Goal: Use online tool/utility: Utilize a website feature to perform a specific function

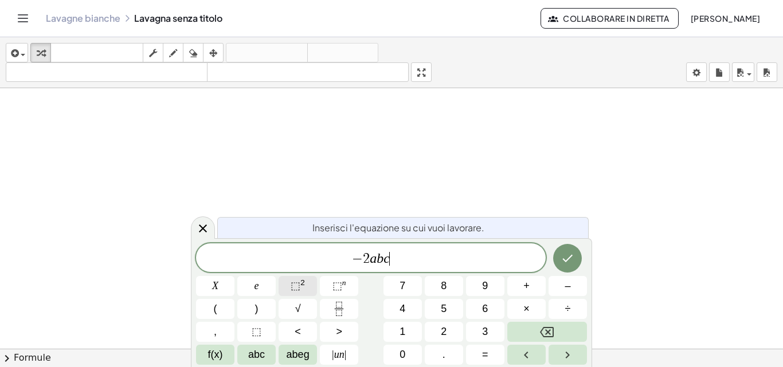
click at [296, 285] on font "⬚" at bounding box center [296, 285] width 10 height 11
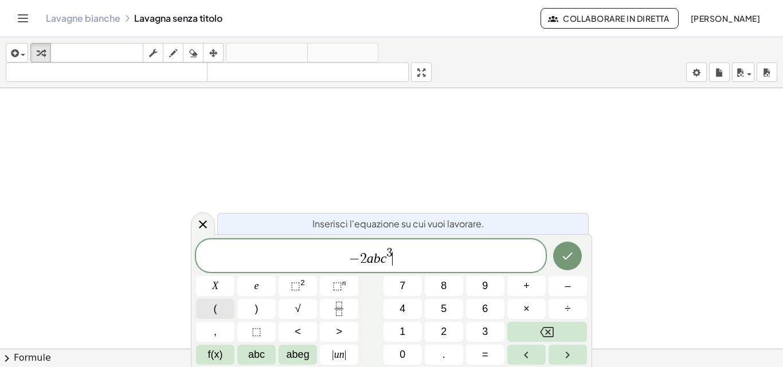
click at [219, 308] on button "(" at bounding box center [215, 309] width 38 height 20
click at [574, 284] on button "–" at bounding box center [567, 286] width 38 height 20
click at [332, 312] on icon "Frazione" at bounding box center [339, 309] width 14 height 14
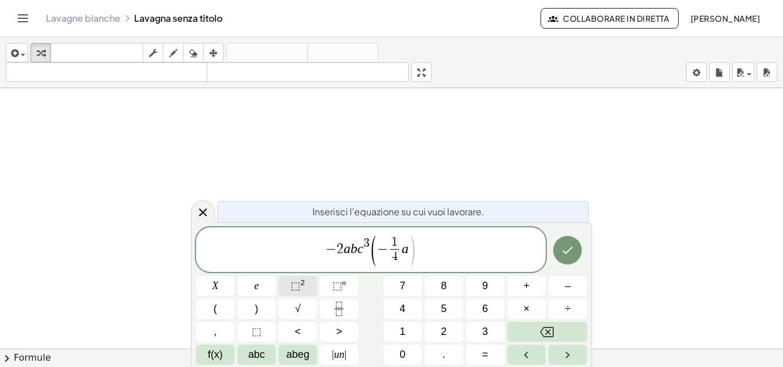
click at [285, 285] on button "⬚ 2" at bounding box center [297, 286] width 38 height 20
click at [259, 308] on button ")" at bounding box center [256, 309] width 38 height 20
click at [562, 249] on icon "Fatto" at bounding box center [567, 251] width 14 height 14
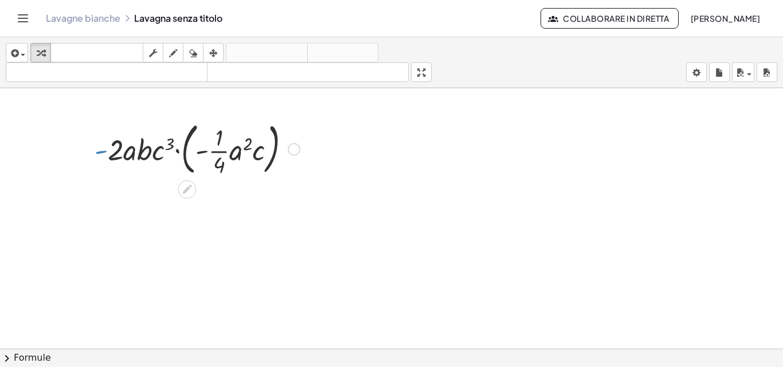
click at [100, 152] on div at bounding box center [197, 148] width 217 height 62
drag, startPoint x: 221, startPoint y: 142, endPoint x: 110, endPoint y: 154, distance: 111.2
click at [110, 154] on div at bounding box center [197, 148] width 217 height 62
drag, startPoint x: 218, startPoint y: 152, endPoint x: 104, endPoint y: 151, distance: 113.5
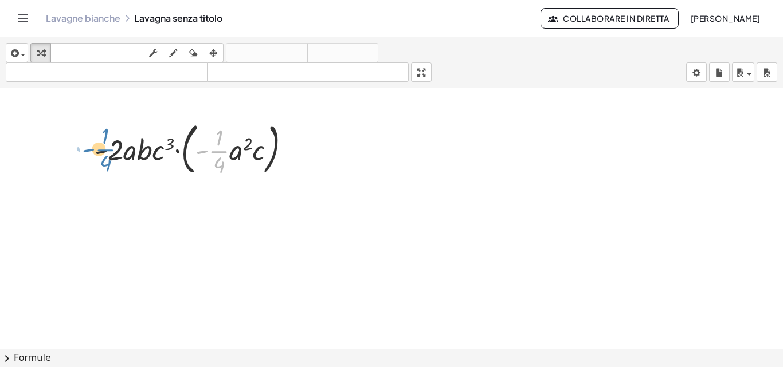
click at [104, 151] on div at bounding box center [197, 148] width 217 height 62
drag, startPoint x: 218, startPoint y: 150, endPoint x: 90, endPoint y: 148, distance: 128.4
click at [90, 148] on div "· - · 1 · 4 · - 2 · a · b · c 3 · ( · - · 1 · 4 · a 2 · c )" at bounding box center [192, 149] width 231 height 68
drag, startPoint x: 215, startPoint y: 150, endPoint x: 124, endPoint y: 151, distance: 91.7
click at [124, 151] on div at bounding box center [197, 148] width 217 height 62
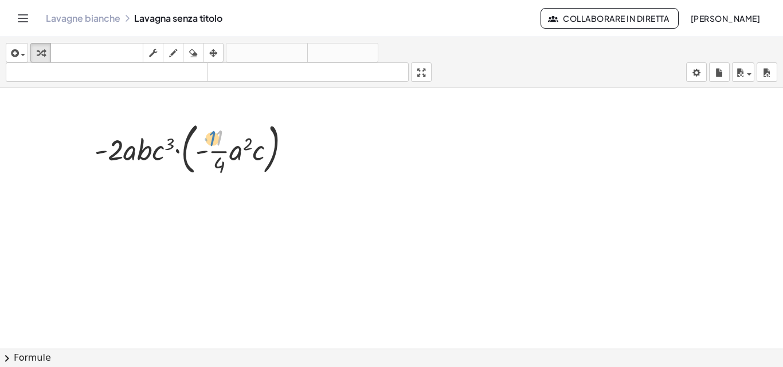
drag, startPoint x: 219, startPoint y: 135, endPoint x: 207, endPoint y: 142, distance: 13.1
click at [211, 130] on div at bounding box center [197, 148] width 217 height 62
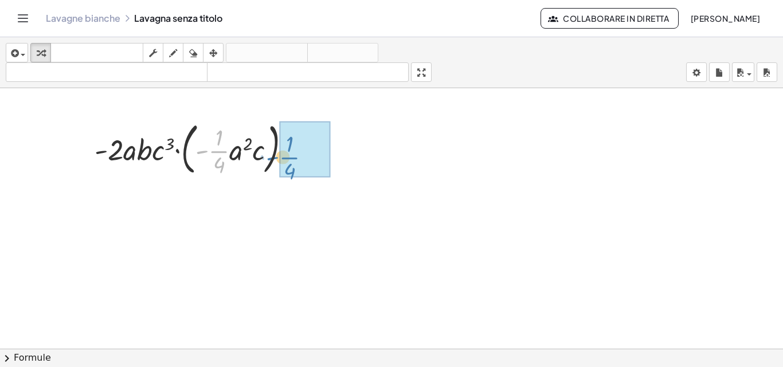
drag, startPoint x: 218, startPoint y: 152, endPoint x: 289, endPoint y: 159, distance: 70.8
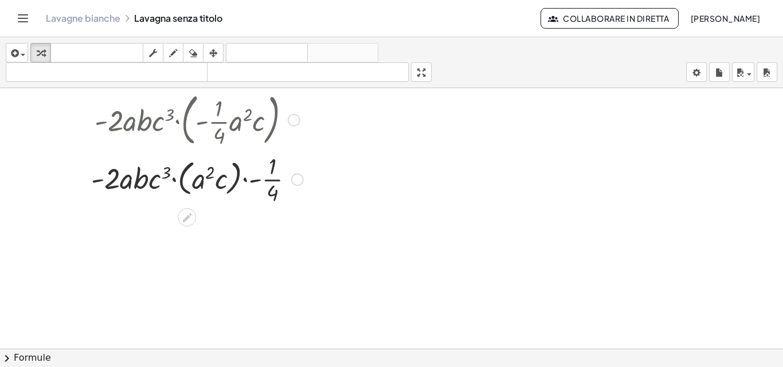
scroll to position [57, 0]
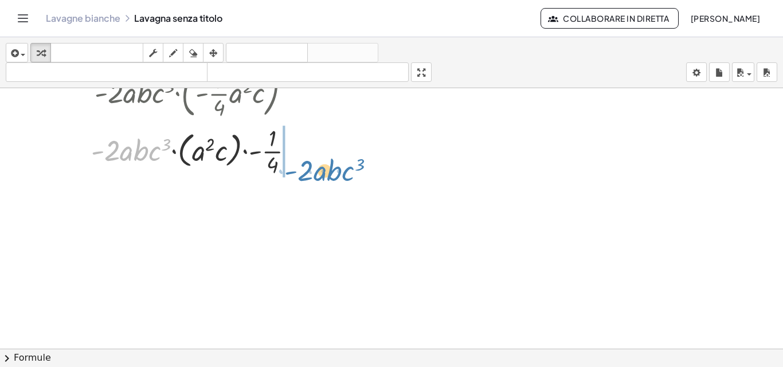
drag, startPoint x: 115, startPoint y: 150, endPoint x: 308, endPoint y: 170, distance: 194.1
click at [308, 170] on div at bounding box center [196, 150] width 223 height 57
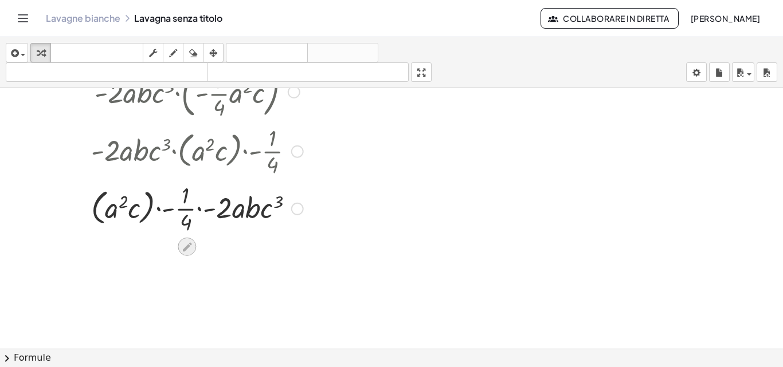
click at [187, 245] on icon at bounding box center [186, 246] width 9 height 9
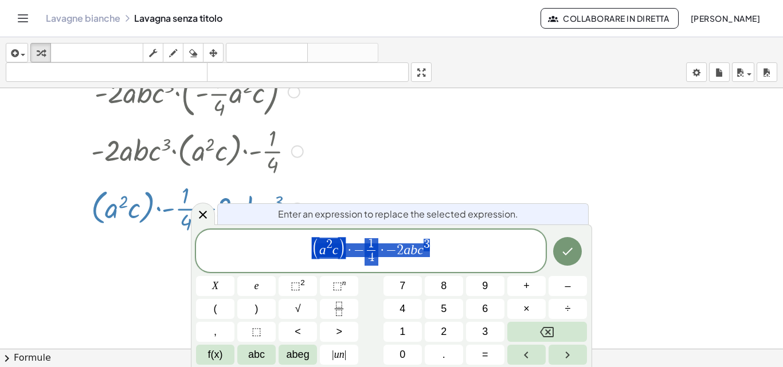
click at [240, 237] on span "( a 2 c ) · − 1 4 ​ · − 2 a b c 3" at bounding box center [371, 252] width 350 height 30
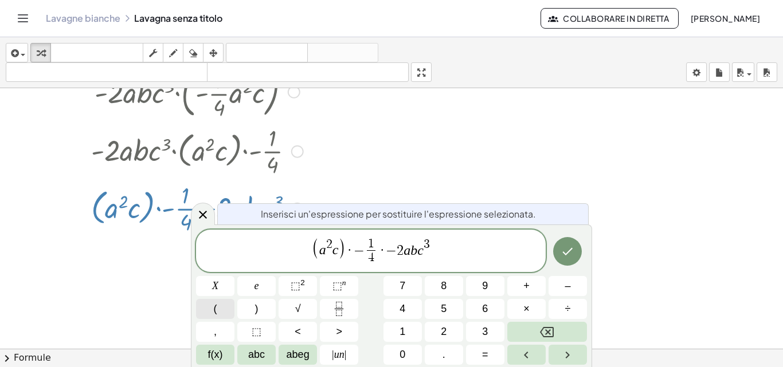
click at [219, 301] on button "(" at bounding box center [215, 309] width 38 height 20
click at [208, 301] on button "(" at bounding box center [215, 309] width 38 height 20
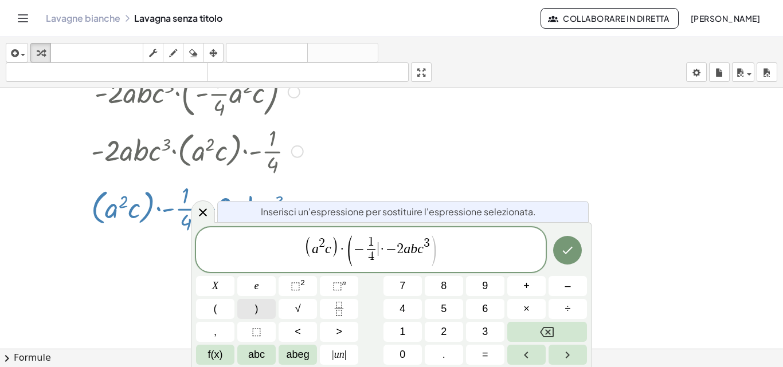
click at [269, 308] on button ")" at bounding box center [256, 309] width 38 height 20
click at [206, 304] on button "(" at bounding box center [215, 309] width 38 height 20
click at [263, 307] on button ")" at bounding box center [256, 309] width 38 height 20
click at [565, 254] on icon "Fatto" at bounding box center [567, 251] width 14 height 14
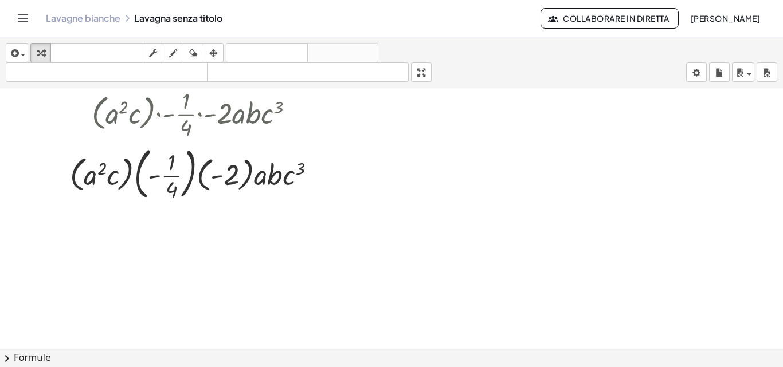
scroll to position [172, 0]
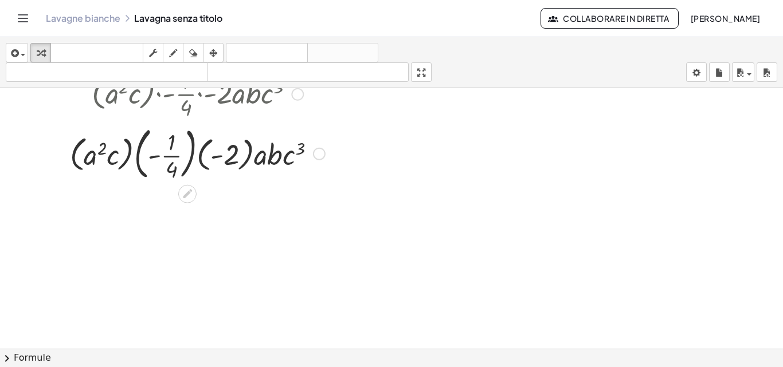
click at [191, 154] on div at bounding box center [197, 153] width 266 height 62
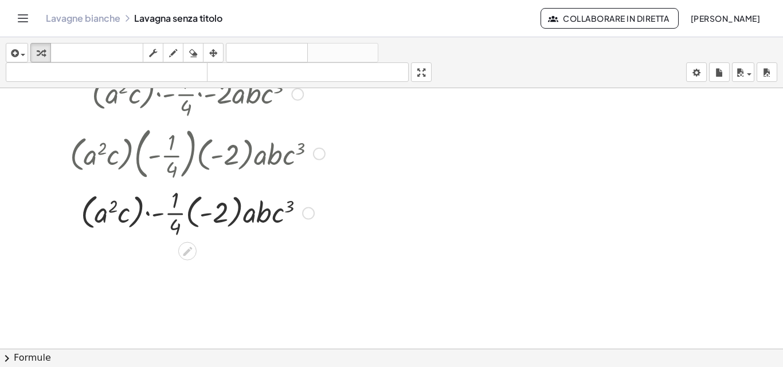
scroll to position [229, 0]
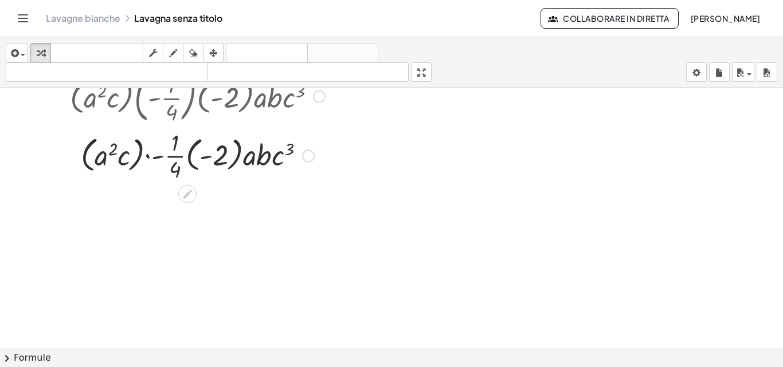
click at [184, 158] on div at bounding box center [197, 155] width 266 height 57
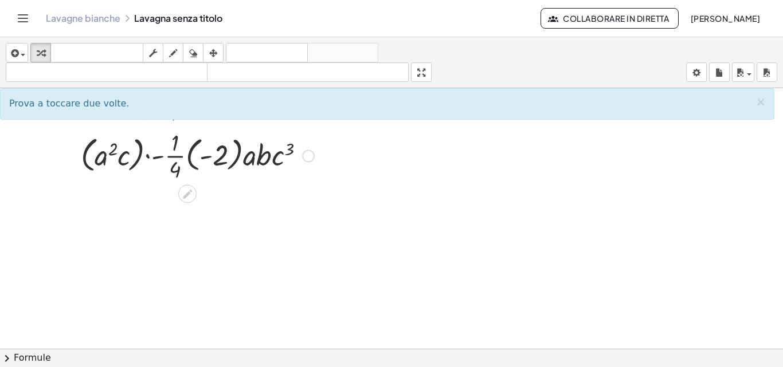
click at [185, 158] on div at bounding box center [197, 155] width 266 height 57
click at [192, 164] on div at bounding box center [197, 155] width 266 height 57
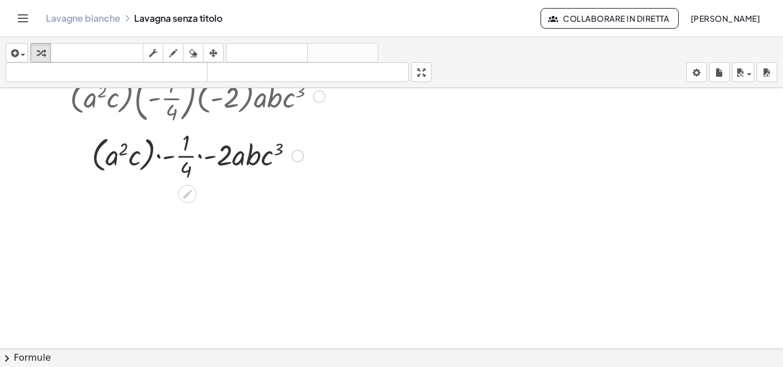
click at [201, 158] on div at bounding box center [197, 155] width 266 height 57
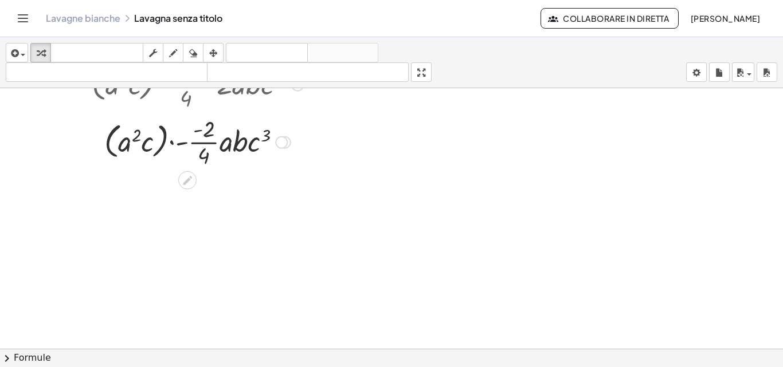
scroll to position [318, 0]
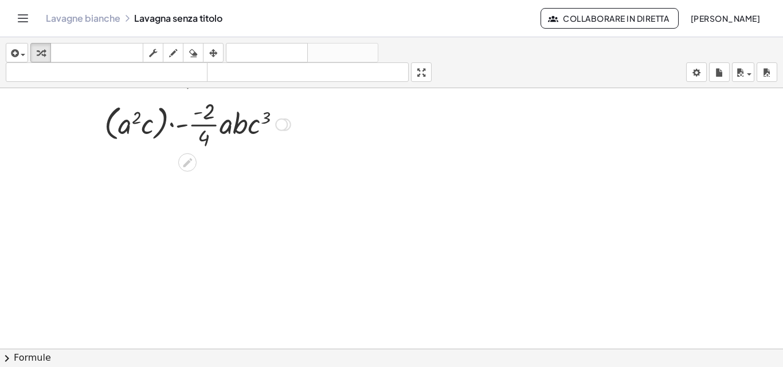
click at [200, 124] on div at bounding box center [197, 123] width 266 height 57
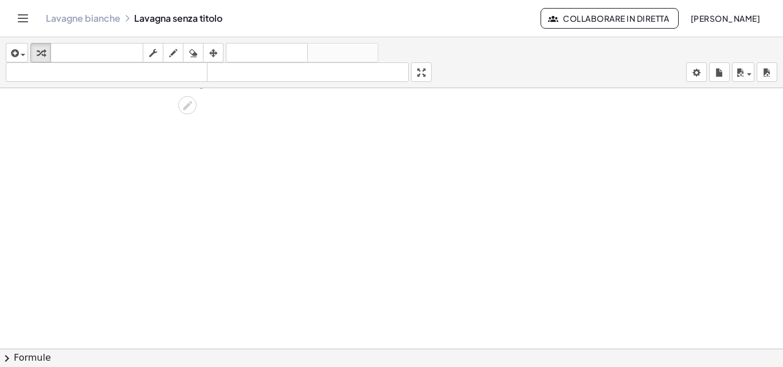
scroll to position [375, 0]
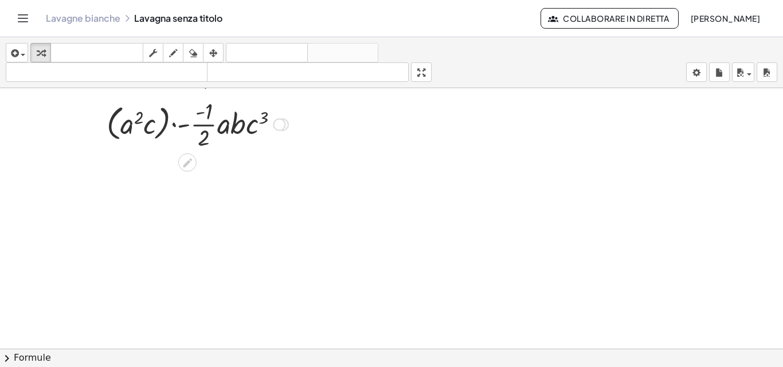
click at [198, 112] on div at bounding box center [197, 123] width 266 height 57
click at [185, 124] on div at bounding box center [197, 123] width 266 height 57
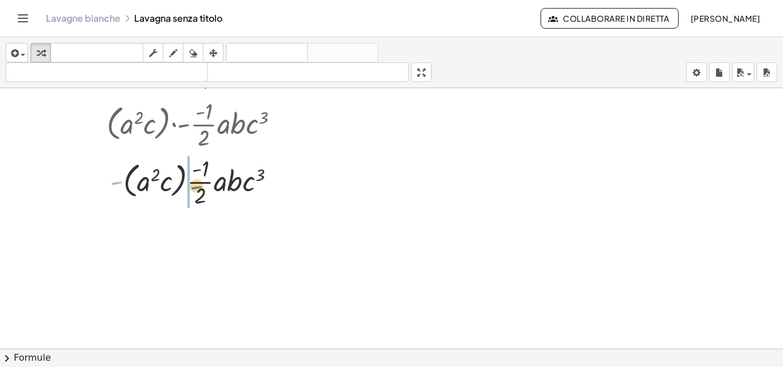
drag, startPoint x: 113, startPoint y: 182, endPoint x: 192, endPoint y: 186, distance: 79.2
click at [192, 186] on div at bounding box center [197, 180] width 266 height 57
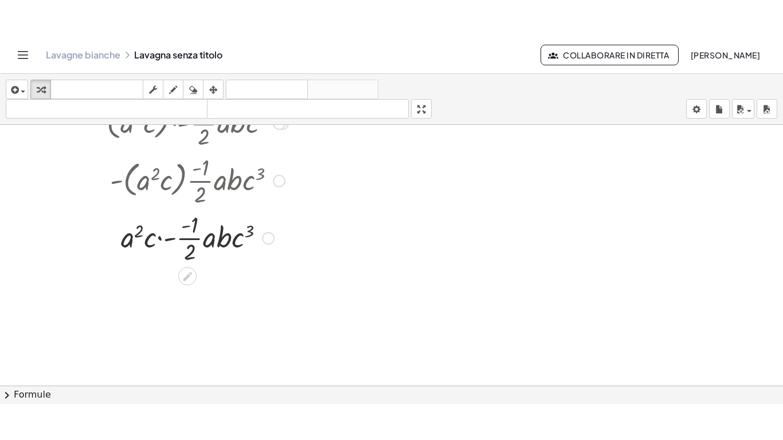
scroll to position [433, 0]
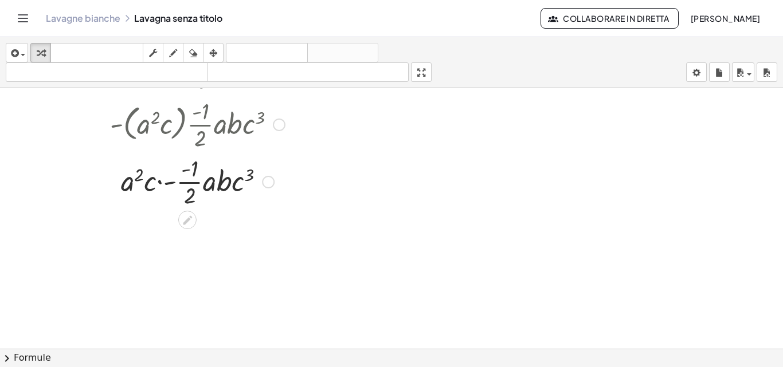
click at [262, 179] on div at bounding box center [268, 182] width 13 height 13
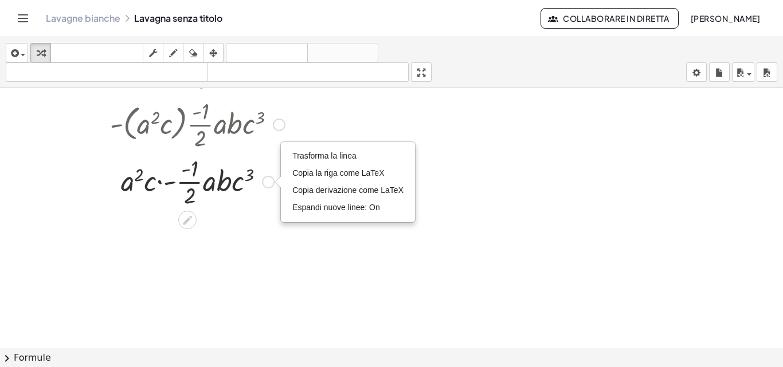
click at [261, 179] on div at bounding box center [197, 180] width 266 height 57
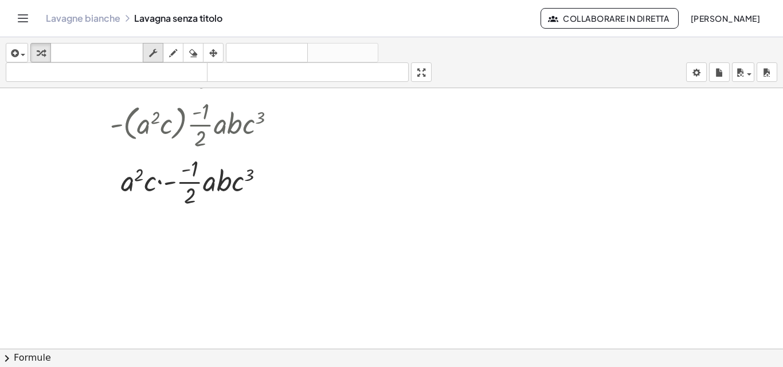
click at [150, 45] on button "macchia" at bounding box center [153, 52] width 21 height 19
click at [187, 54] on div "button" at bounding box center [193, 53] width 15 height 14
click at [209, 49] on div "button" at bounding box center [213, 53] width 15 height 14
click at [44, 56] on icon "button" at bounding box center [41, 53] width 8 height 14
click at [269, 182] on div "Trasforma la linea Copia la riga come LaTeX Copia derivazione come LaTeX Espand…" at bounding box center [268, 182] width 13 height 13
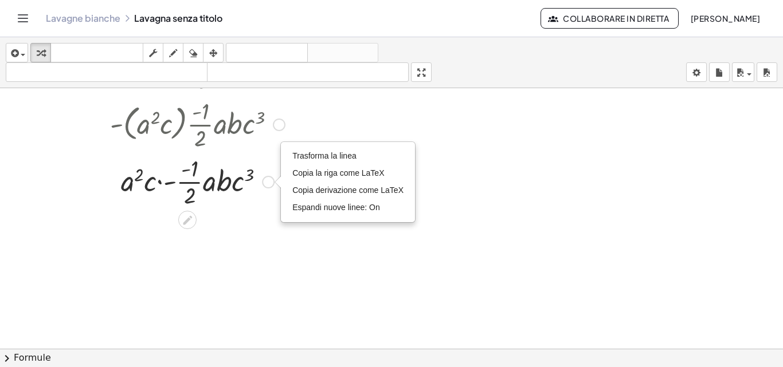
drag, startPoint x: 268, startPoint y: 185, endPoint x: 45, endPoint y: 167, distance: 223.0
click at [45, 167] on div at bounding box center [391, 47] width 783 height 782
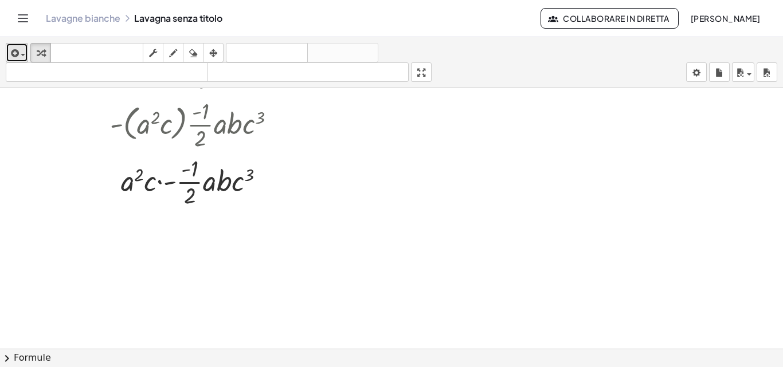
click at [15, 52] on icon "button" at bounding box center [14, 53] width 10 height 14
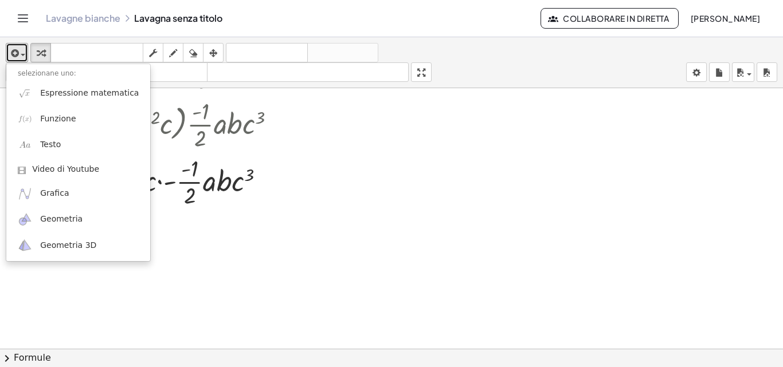
click at [348, 222] on div at bounding box center [391, 47] width 783 height 782
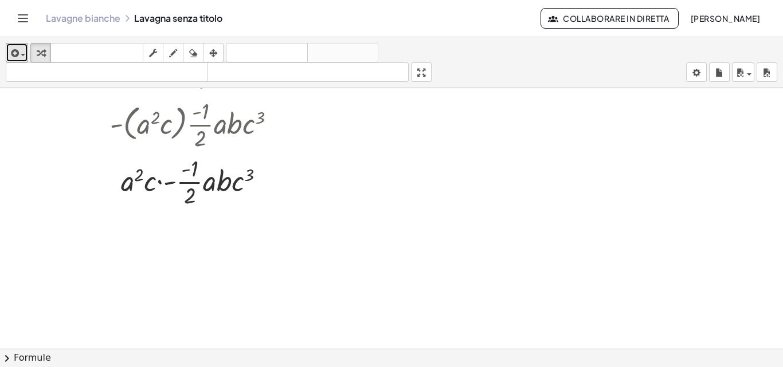
drag, startPoint x: 427, startPoint y: 75, endPoint x: 406, endPoint y: 148, distance: 76.2
click at [427, 125] on div "inserire selezionane uno: Espressione matematica Funzione Testo Video di Youtub…" at bounding box center [391, 202] width 783 height 330
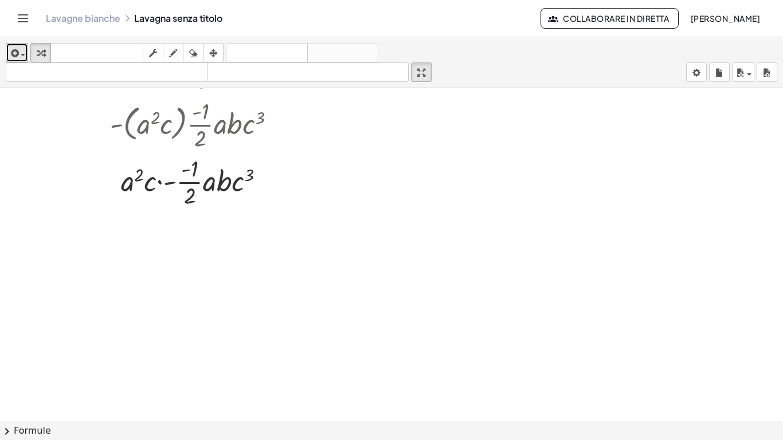
scroll to position [411, 0]
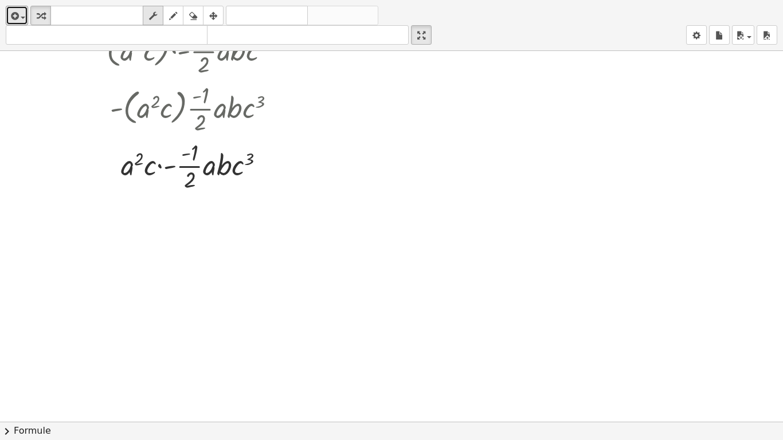
click at [159, 21] on div "button" at bounding box center [153, 16] width 15 height 14
click at [264, 163] on div "Trasforma la linea Copia la riga come LaTeX Copia derivazione come LaTeX Espand…" at bounding box center [268, 166] width 13 height 13
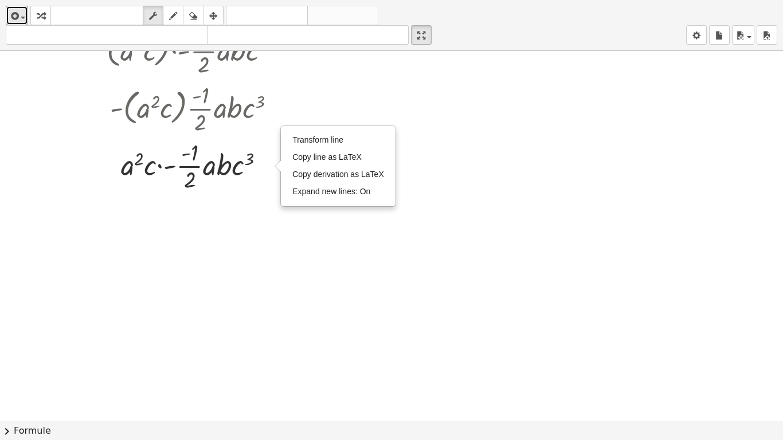
click at [430, 129] on div at bounding box center [391, 31] width 783 height 782
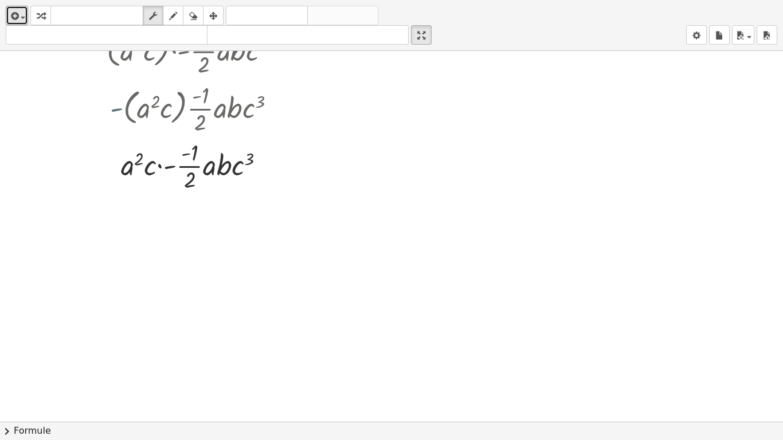
drag, startPoint x: 92, startPoint y: 115, endPoint x: 153, endPoint y: 145, distance: 67.7
click at [125, 129] on div at bounding box center [197, 107] width 266 height 57
drag, startPoint x: 424, startPoint y: 39, endPoint x: 424, endPoint y: -11, distance: 49.9
click at [424, 0] on html "Attività matematiche comprensibili Lavagne bianche Classi Account versione 1.28…" at bounding box center [391, 220] width 783 height 440
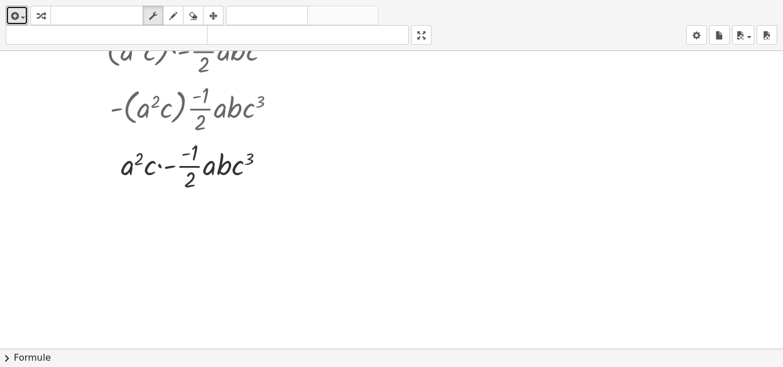
click at [424, 118] on div "inserire selezionane uno: Espressione matematica Funzione Testo Video di Youtub…" at bounding box center [391, 183] width 783 height 367
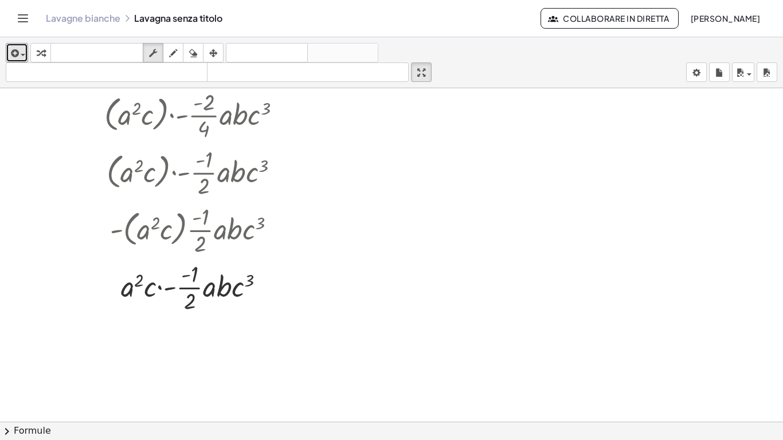
scroll to position [354, 0]
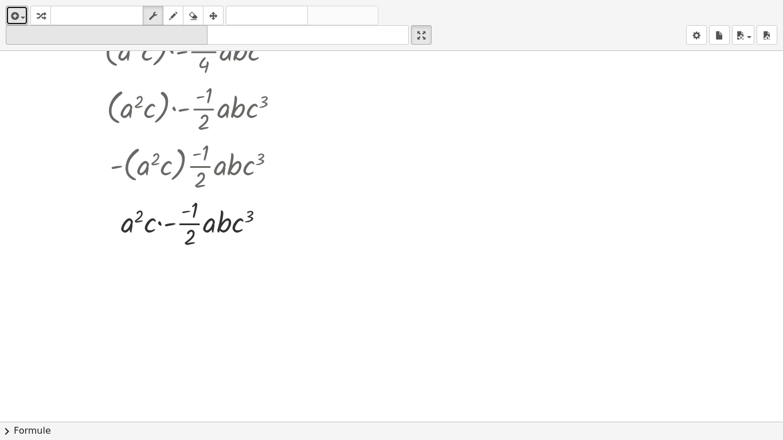
drag, startPoint x: 44, startPoint y: 19, endPoint x: 44, endPoint y: 39, distance: 19.5
click at [45, 40] on div "inserire selezionane uno: Espressione matematica Funzione Testo Video di Youtub…" at bounding box center [391, 25] width 783 height 51
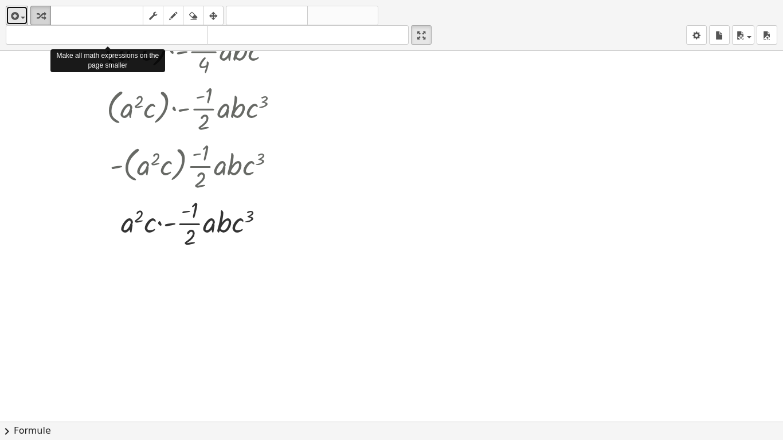
click at [37, 17] on icon "button" at bounding box center [41, 16] width 8 height 14
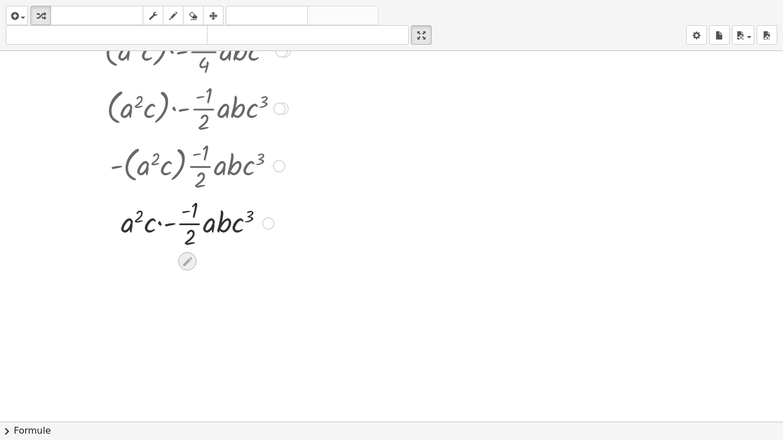
click at [192, 258] on icon at bounding box center [187, 261] width 9 height 9
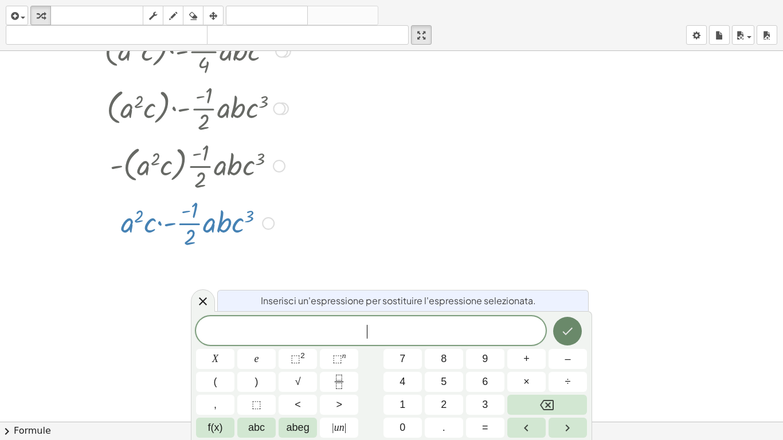
click at [576, 331] on button "Fatto" at bounding box center [567, 331] width 29 height 29
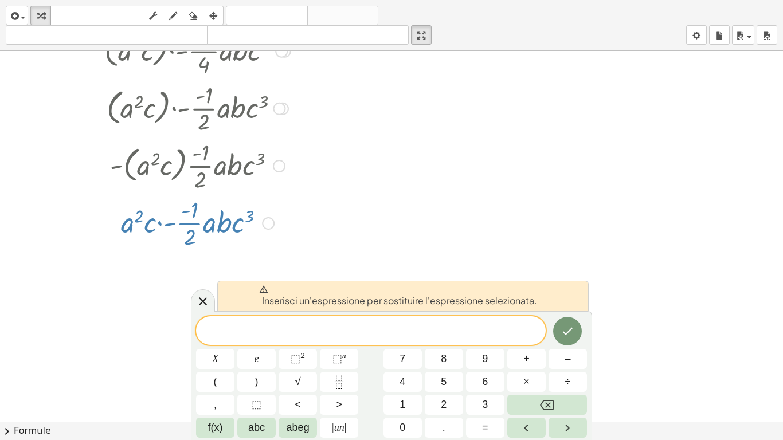
click at [538, 256] on div at bounding box center [391, 88] width 783 height 782
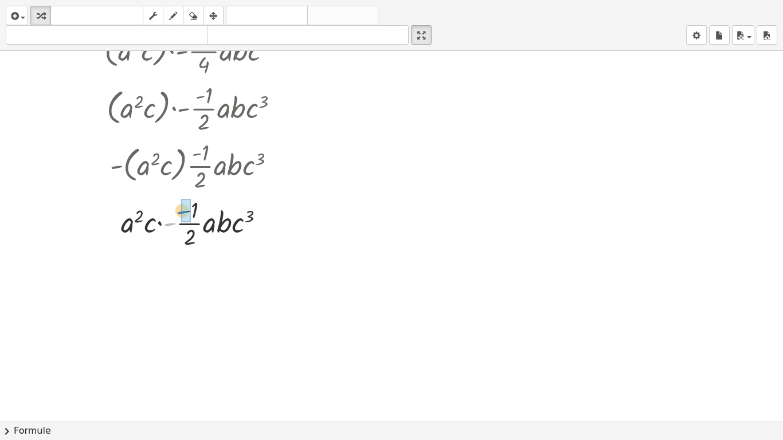
drag, startPoint x: 167, startPoint y: 223, endPoint x: 179, endPoint y: 211, distance: 17.4
click at [179, 211] on div at bounding box center [197, 222] width 266 height 57
drag, startPoint x: 174, startPoint y: 222, endPoint x: 111, endPoint y: 231, distance: 63.0
click at [111, 231] on div at bounding box center [197, 222] width 266 height 57
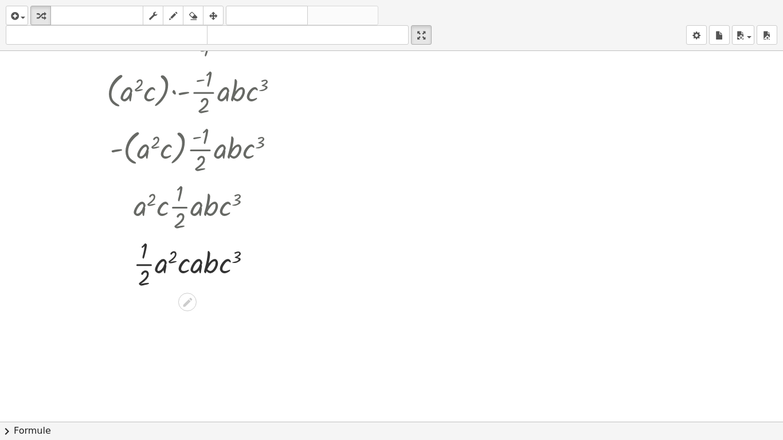
scroll to position [428, 0]
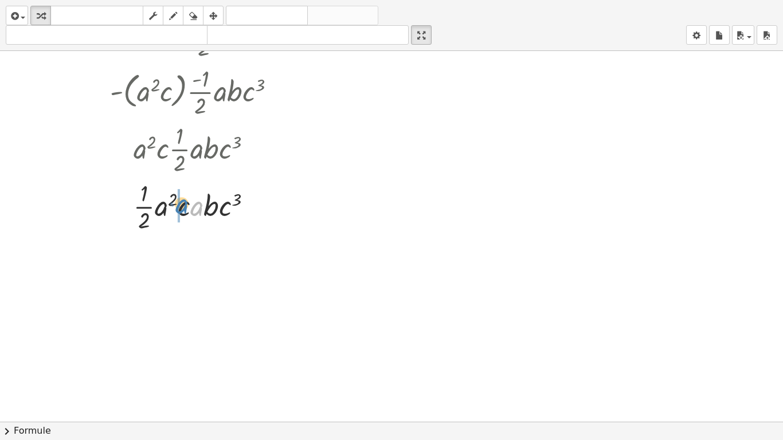
drag, startPoint x: 191, startPoint y: 206, endPoint x: 175, endPoint y: 204, distance: 16.1
click at [175, 204] on div at bounding box center [197, 205] width 266 height 57
click at [224, 211] on div at bounding box center [197, 205] width 266 height 57
click at [197, 217] on div at bounding box center [197, 205] width 266 height 57
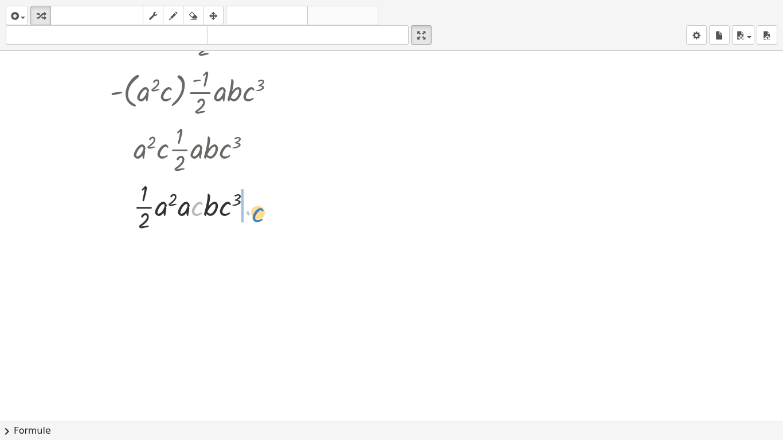
drag, startPoint x: 194, startPoint y: 212, endPoint x: 254, endPoint y: 218, distance: 61.0
click at [254, 218] on div at bounding box center [197, 205] width 266 height 57
click at [177, 207] on div at bounding box center [197, 205] width 266 height 57
drag, startPoint x: 185, startPoint y: 209, endPoint x: 163, endPoint y: 208, distance: 22.4
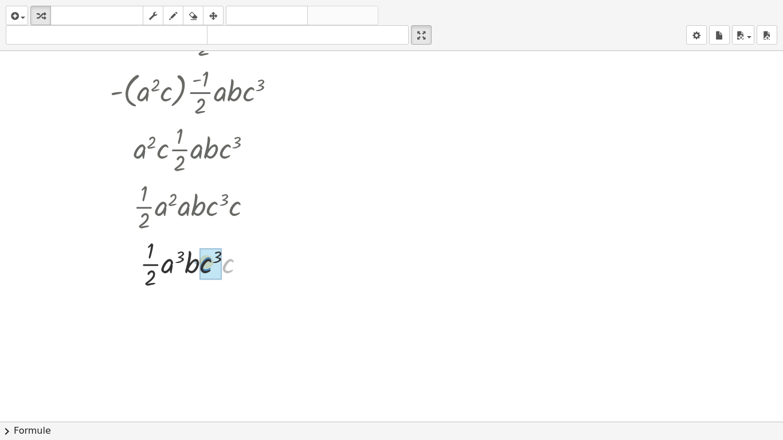
drag, startPoint x: 226, startPoint y: 270, endPoint x: 203, endPoint y: 268, distance: 22.4
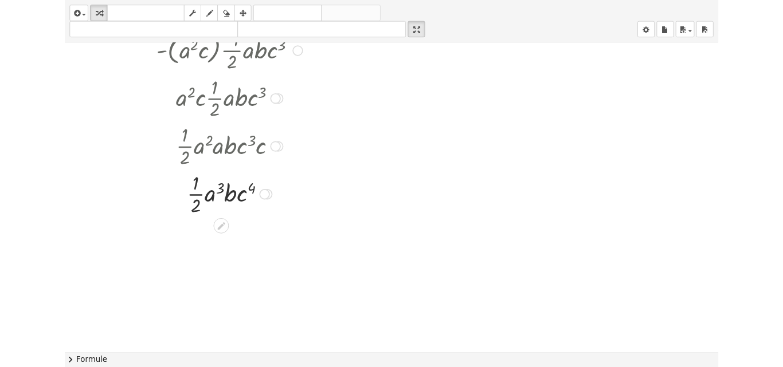
scroll to position [485, 0]
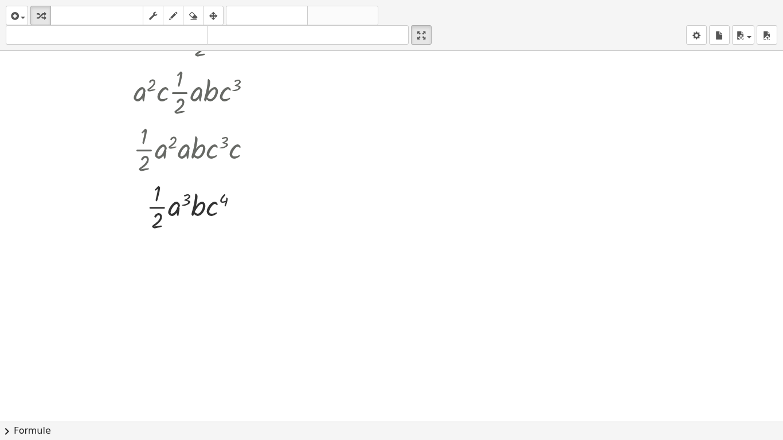
drag, startPoint x: 423, startPoint y: 40, endPoint x: 423, endPoint y: -11, distance: 50.4
click at [423, 0] on html "Attività matematiche comprensibili Lavagne bianche Classi Account versione 1.28…" at bounding box center [391, 220] width 783 height 440
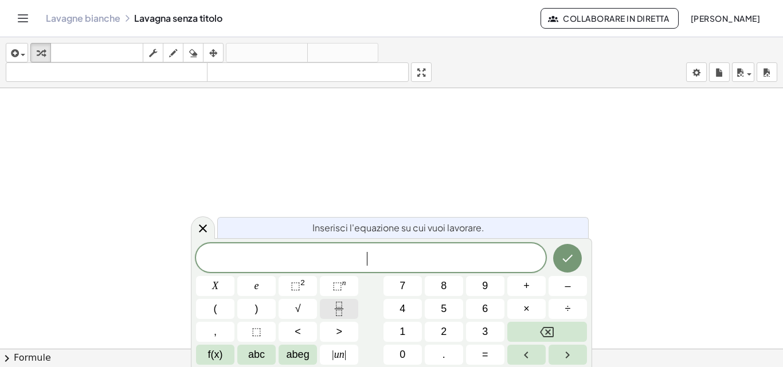
click at [333, 301] on button "Frazione" at bounding box center [339, 309] width 38 height 20
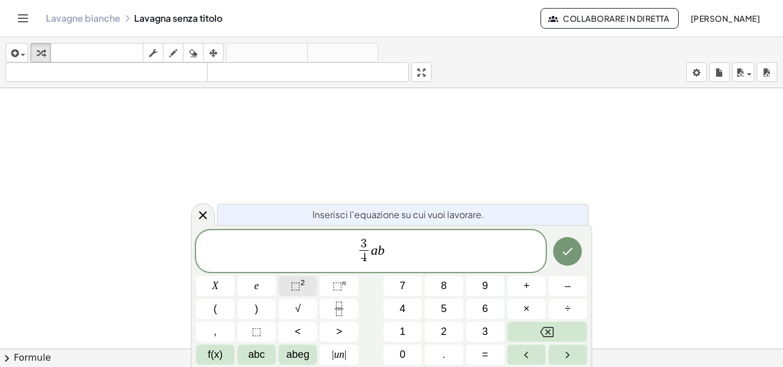
click at [291, 282] on font "⬚" at bounding box center [296, 285] width 10 height 11
click at [202, 304] on button "(" at bounding box center [215, 309] width 38 height 20
click at [337, 305] on icon "Frazione" at bounding box center [339, 309] width 14 height 14
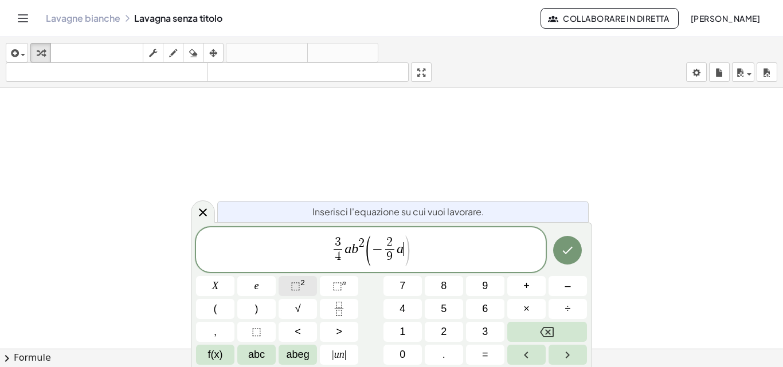
click at [298, 277] on button "⬚ 2" at bounding box center [297, 286] width 38 height 20
click at [258, 310] on button ")" at bounding box center [256, 309] width 38 height 20
click at [571, 245] on icon "Fatto" at bounding box center [567, 251] width 14 height 14
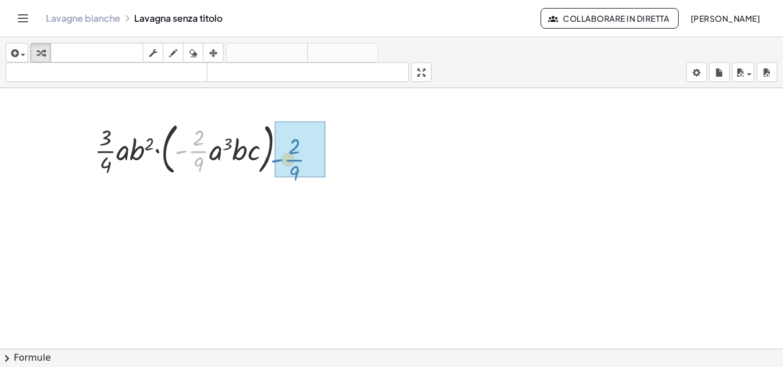
drag, startPoint x: 199, startPoint y: 153, endPoint x: 295, endPoint y: 162, distance: 96.1
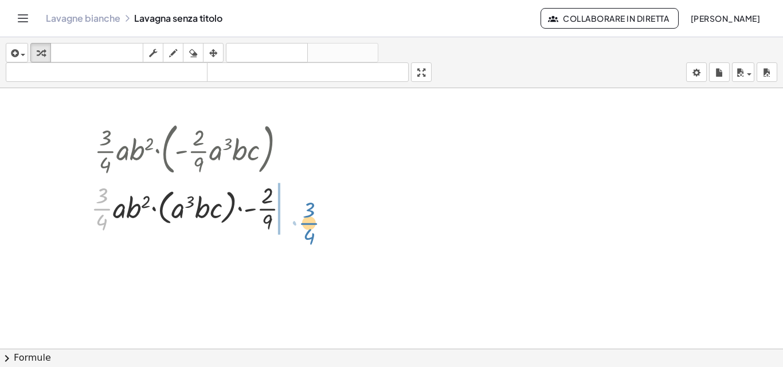
drag, startPoint x: 106, startPoint y: 206, endPoint x: 313, endPoint y: 221, distance: 207.4
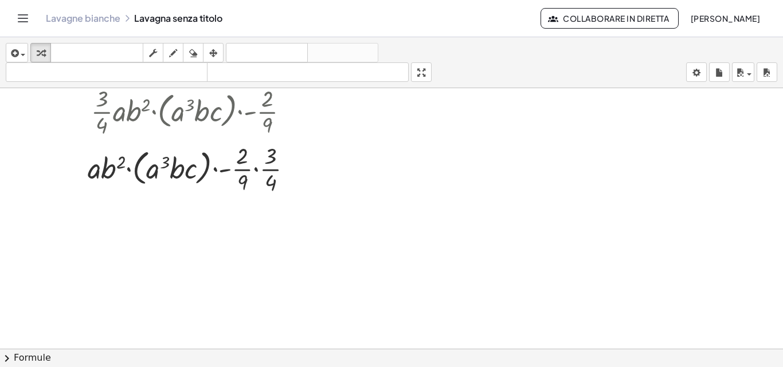
scroll to position [115, 0]
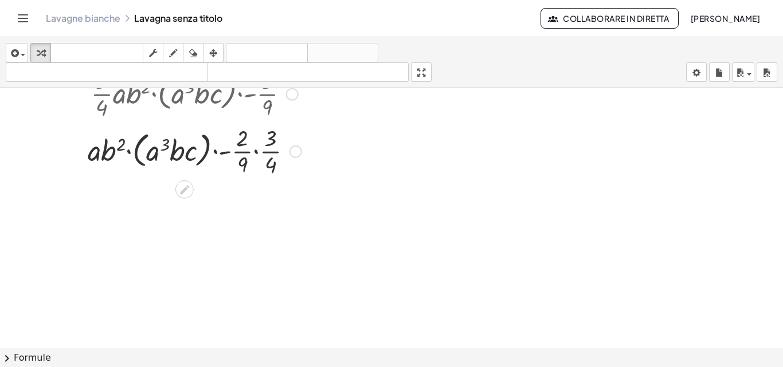
click at [257, 152] on div at bounding box center [194, 150] width 225 height 57
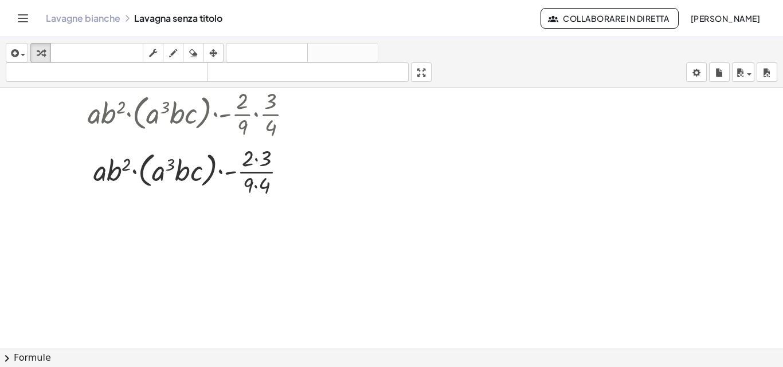
scroll to position [172, 0]
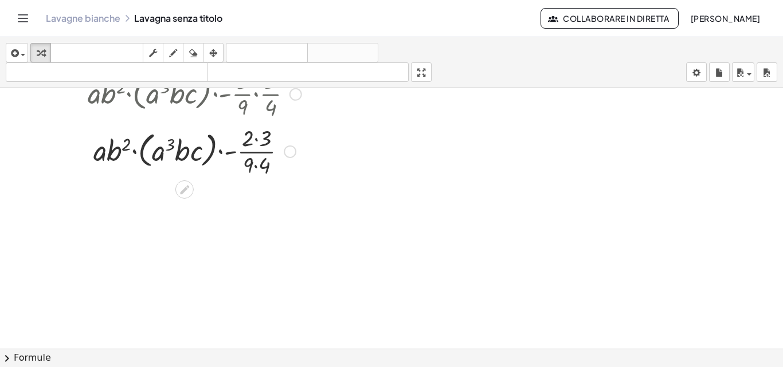
click at [255, 139] on div at bounding box center [194, 150] width 225 height 57
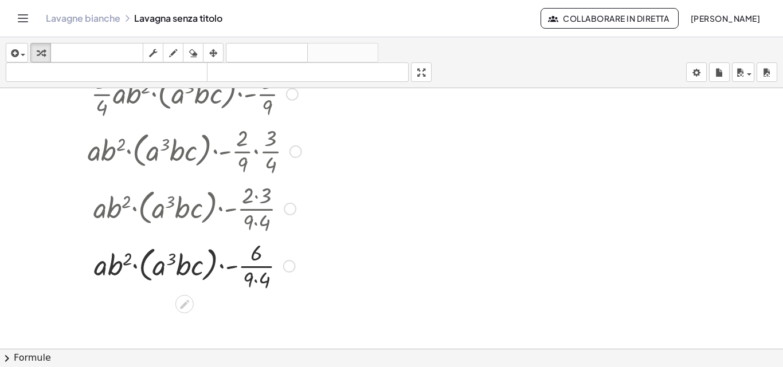
scroll to position [229, 0]
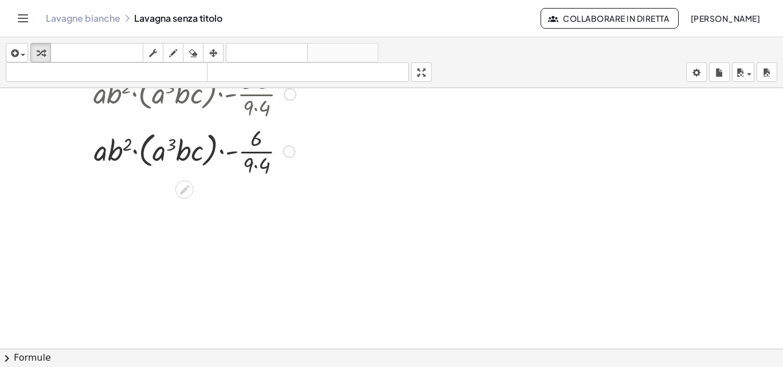
click at [256, 166] on div at bounding box center [194, 150] width 225 height 57
click at [258, 148] on div at bounding box center [194, 150] width 225 height 57
click at [259, 151] on div at bounding box center [195, 151] width 238 height 44
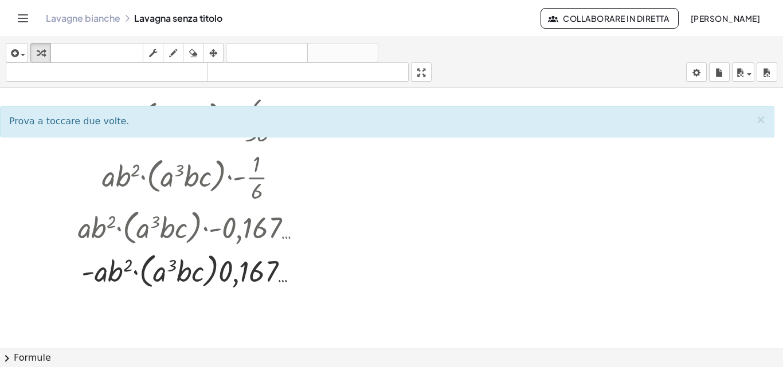
scroll to position [261, 0]
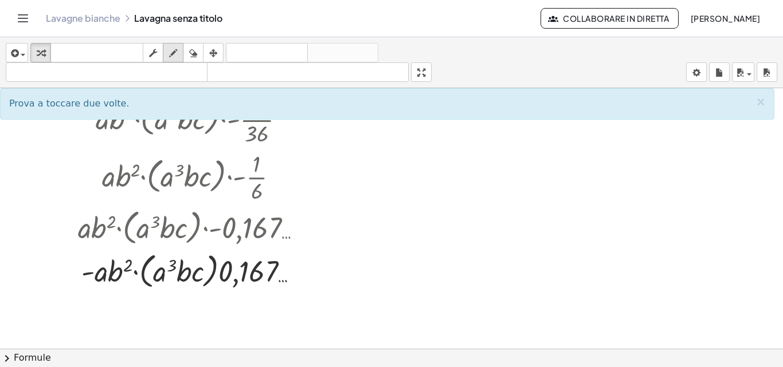
click at [173, 50] on icon "button" at bounding box center [173, 53] width 8 height 14
click at [45, 60] on div "button" at bounding box center [40, 53] width 15 height 14
click at [297, 269] on div at bounding box center [302, 271] width 13 height 13
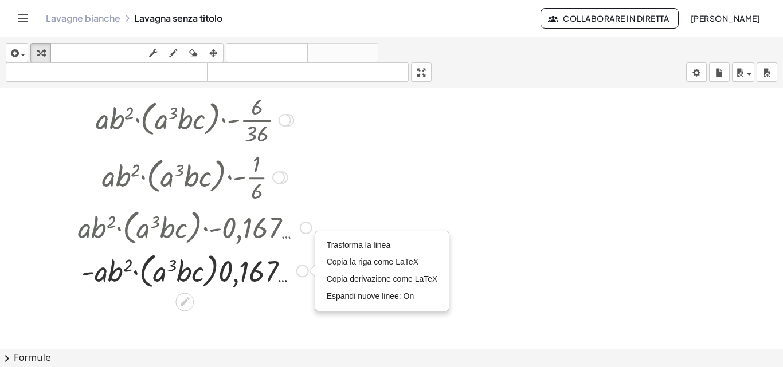
click at [189, 296] on icon at bounding box center [185, 302] width 12 height 12
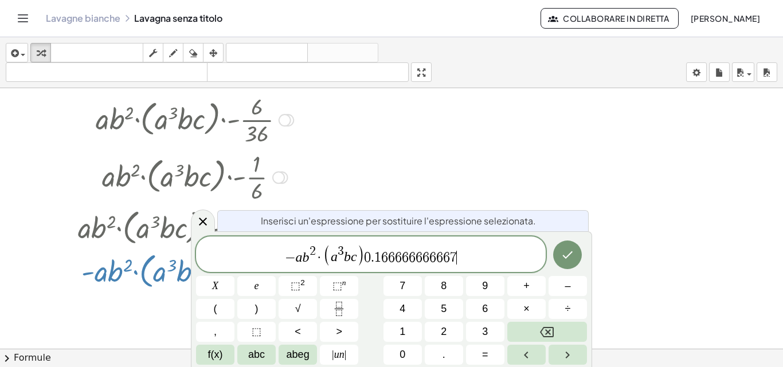
click at [474, 265] on span "− a b 2 · ( a 3 b c ) 0 . 1 6 6 6 6 6 6 6 6 6 6 7 ​" at bounding box center [371, 255] width 350 height 23
click at [542, 332] on icon "Backspace" at bounding box center [547, 332] width 14 height 14
click at [542, 331] on icon "Backspace" at bounding box center [547, 332] width 14 height 14
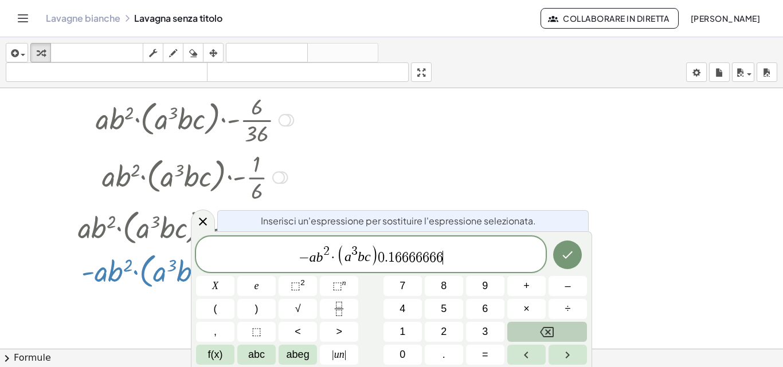
click at [542, 331] on icon "Backspace" at bounding box center [547, 332] width 14 height 14
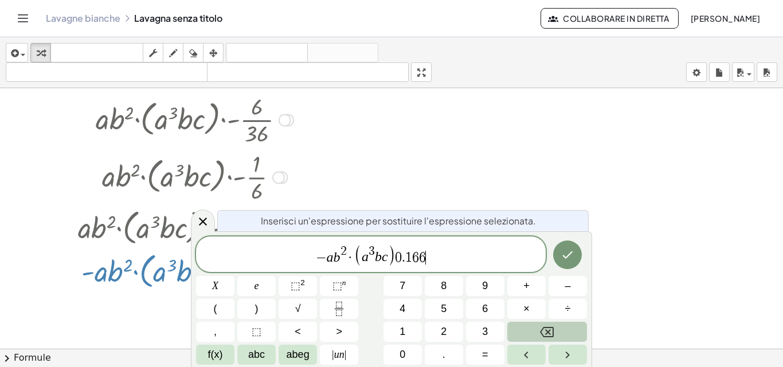
click at [542, 331] on icon "Backspace" at bounding box center [547, 332] width 14 height 14
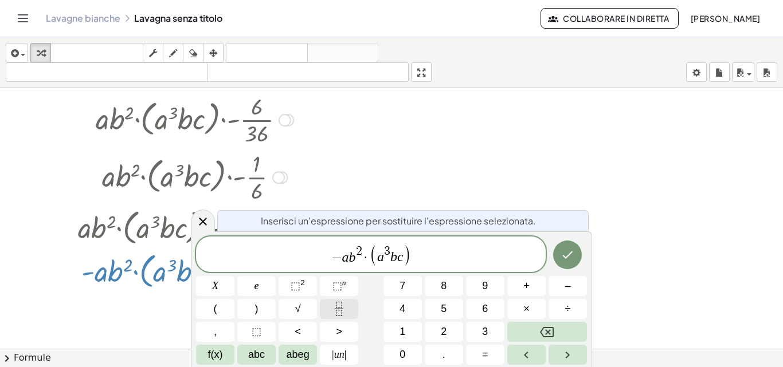
click at [340, 307] on icon "Frazione" at bounding box center [339, 309] width 14 height 14
click at [426, 256] on span "− a b 2 · ( a 3 b c ) ​" at bounding box center [371, 255] width 350 height 23
click at [411, 256] on span "− a b 2 · ( a 3 b c ) ​" at bounding box center [371, 255] width 350 height 23
click at [415, 255] on span "− a b 2 · ( a 3 b c ) ​" at bounding box center [371, 255] width 350 height 23
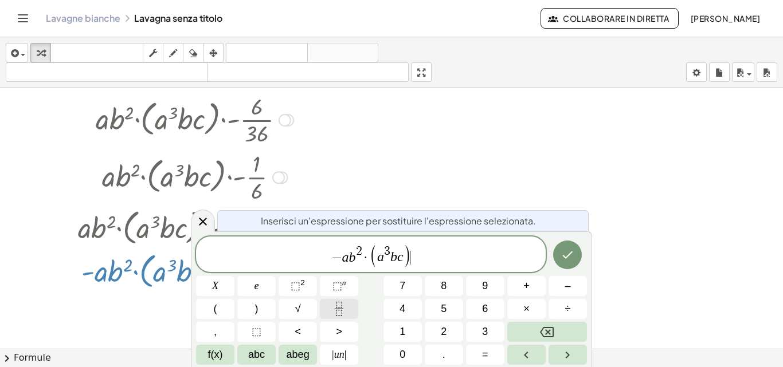
click at [339, 308] on icon "Frazione" at bounding box center [339, 309] width 14 height 14
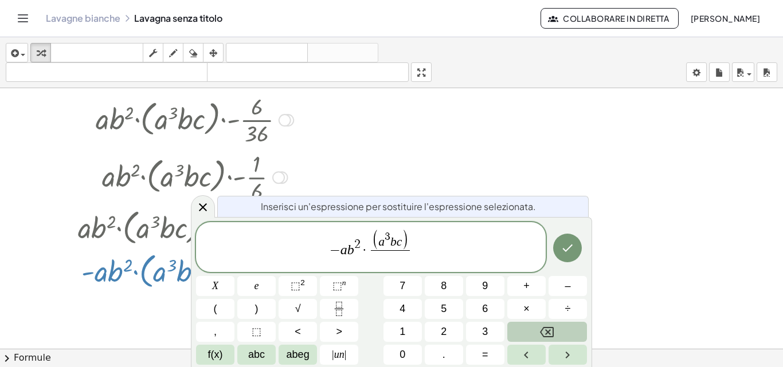
click at [567, 330] on button "Backspace" at bounding box center [547, 332] width 80 height 20
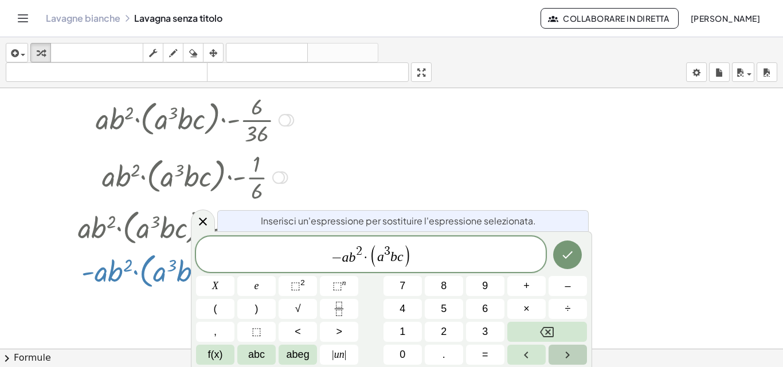
click at [565, 359] on icon "Freccia destra" at bounding box center [567, 355] width 14 height 14
click at [329, 313] on button "Frazione" at bounding box center [339, 309] width 38 height 20
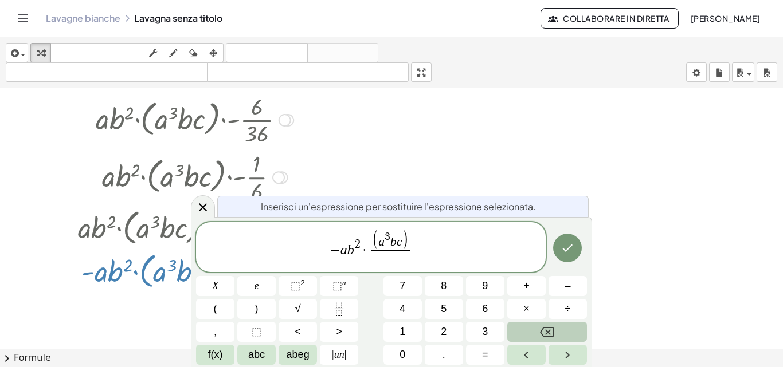
click at [547, 325] on icon "Backspace" at bounding box center [547, 332] width 14 height 14
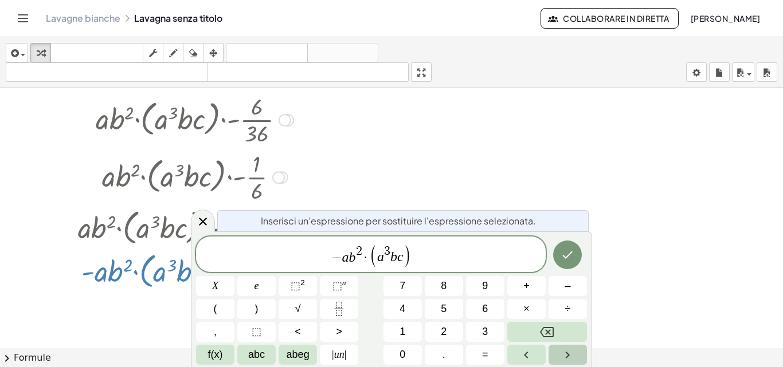
click at [562, 355] on icon "Freccia destra" at bounding box center [567, 355] width 14 height 14
click at [567, 351] on icon "Freccia destra" at bounding box center [567, 355] width 14 height 14
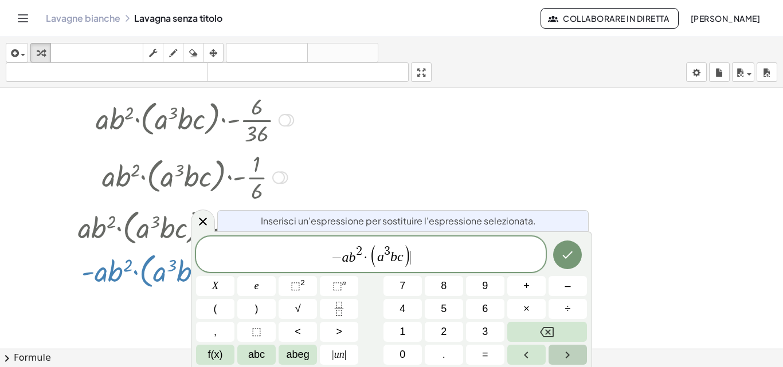
click at [569, 351] on icon "Freccia destra" at bounding box center [567, 355] width 14 height 14
click at [570, 350] on icon "Freccia destra" at bounding box center [567, 355] width 14 height 14
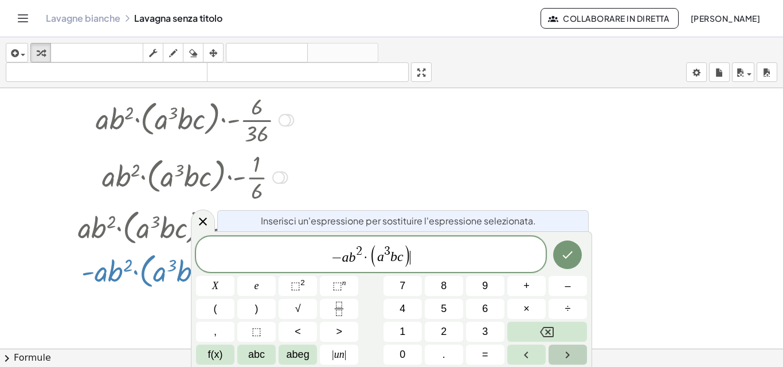
click at [570, 350] on icon "Freccia destra" at bounding box center [567, 355] width 14 height 14
click at [338, 305] on icon "Frazione" at bounding box center [339, 309] width 14 height 14
click at [524, 301] on span "×" at bounding box center [526, 308] width 6 height 15
click at [346, 303] on icon "Frazione" at bounding box center [339, 309] width 14 height 14
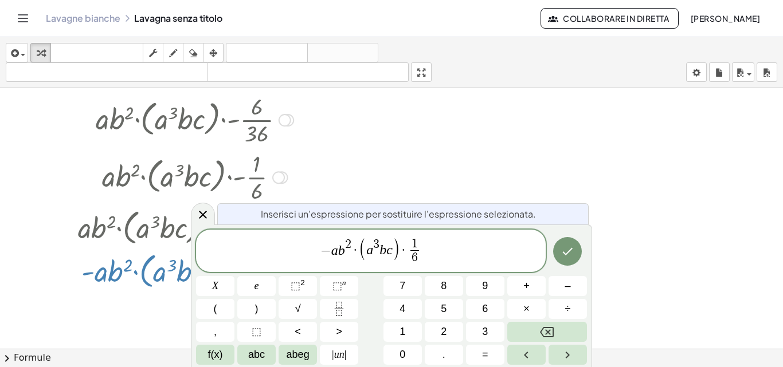
click at [461, 245] on span "− a b 2 · ( a 3 b c ) · 1 6 ​ ​" at bounding box center [371, 252] width 350 height 30
click at [566, 255] on icon "Fatto" at bounding box center [567, 252] width 14 height 14
click at [566, 253] on icon "Fatto" at bounding box center [567, 252] width 14 height 14
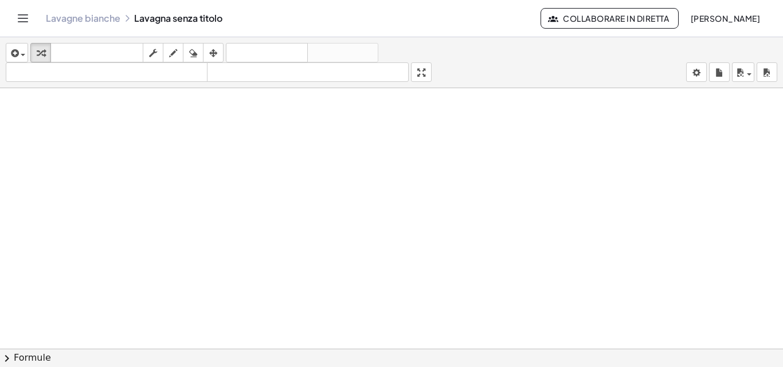
scroll to position [464, 0]
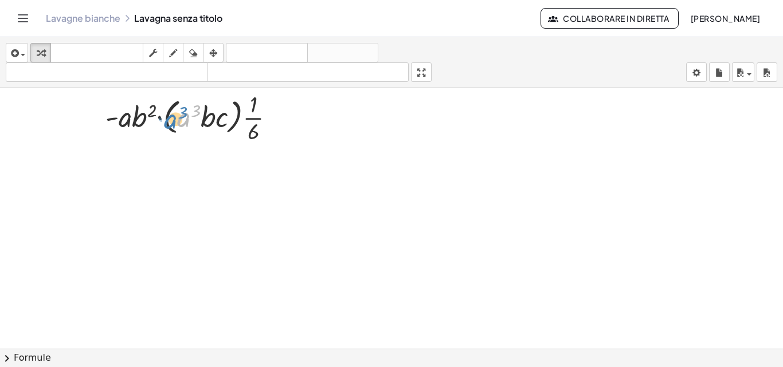
drag, startPoint x: 183, startPoint y: 124, endPoint x: 171, endPoint y: 124, distance: 12.0
click at [170, 125] on div at bounding box center [194, 116] width 245 height 57
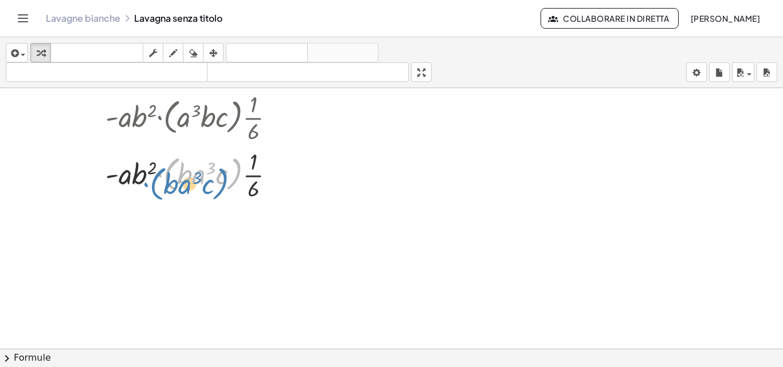
drag, startPoint x: 197, startPoint y: 176, endPoint x: 183, endPoint y: 186, distance: 16.9
click at [183, 186] on div at bounding box center [194, 174] width 245 height 57
click at [171, 183] on div at bounding box center [194, 174] width 245 height 57
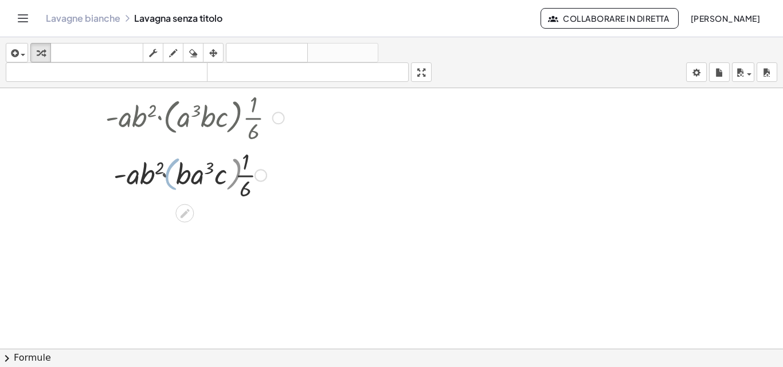
click at [166, 185] on div at bounding box center [194, 174] width 245 height 57
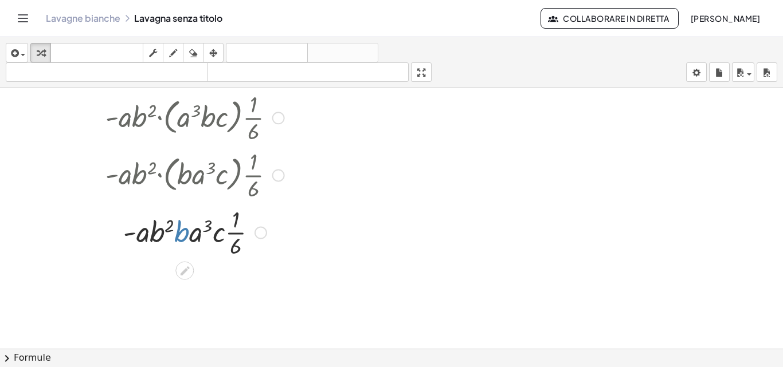
click at [182, 233] on div at bounding box center [194, 231] width 245 height 57
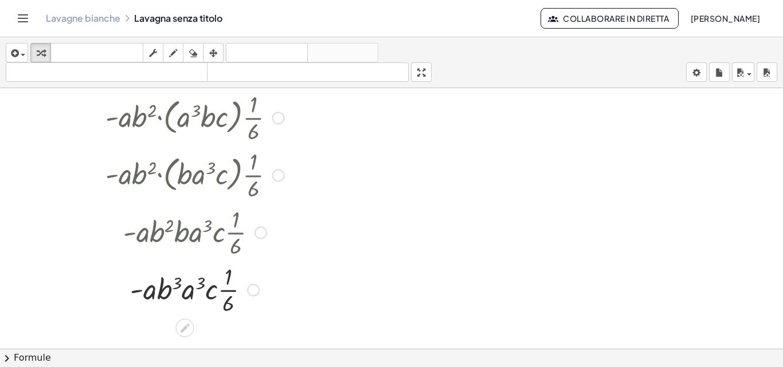
scroll to position [521, 0]
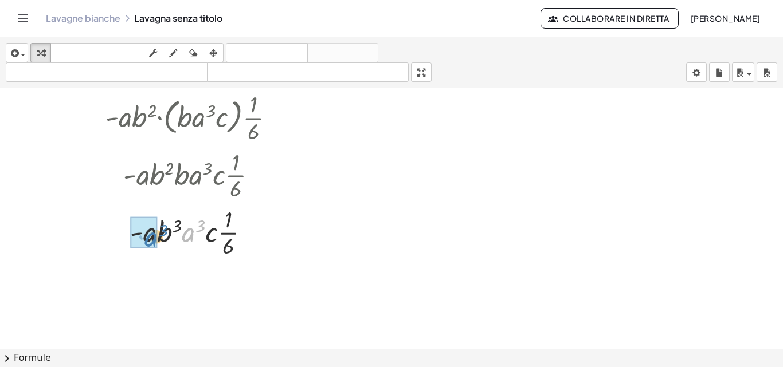
drag, startPoint x: 185, startPoint y: 237, endPoint x: 148, endPoint y: 242, distance: 37.5
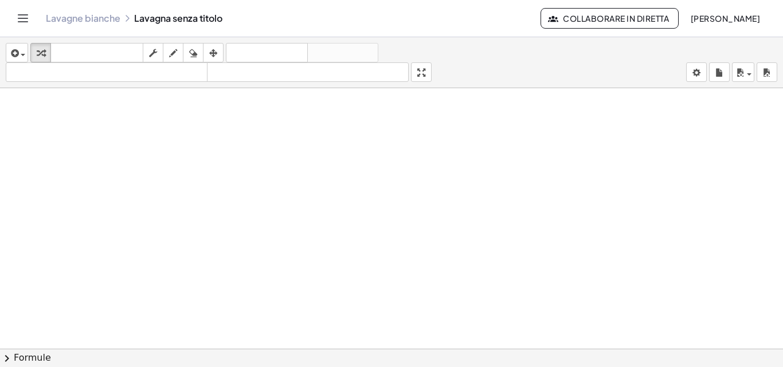
scroll to position [751, 0]
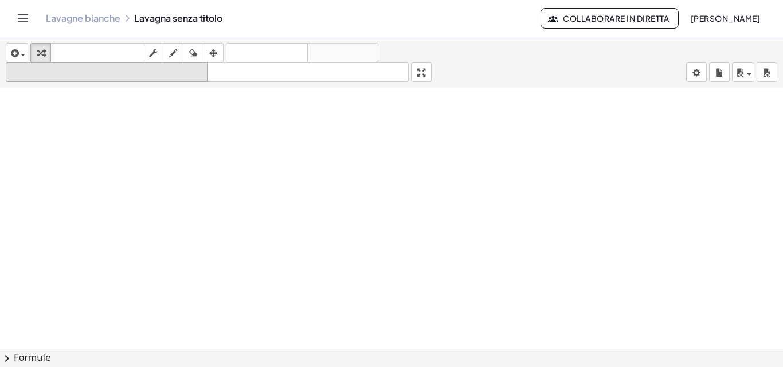
click at [88, 71] on font "formato_dimensione" at bounding box center [107, 72] width 196 height 11
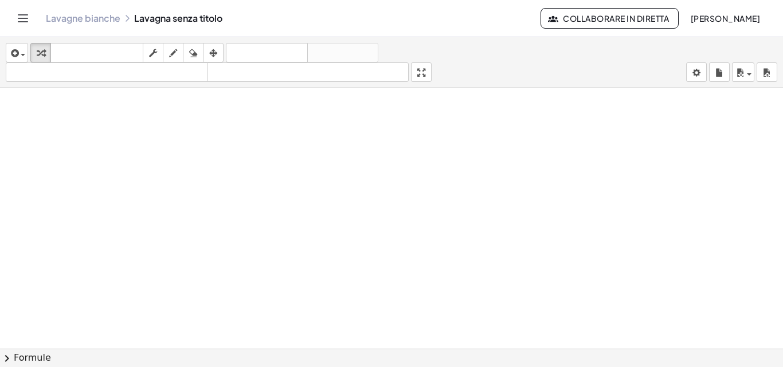
scroll to position [636, 0]
click at [12, 54] on icon "button" at bounding box center [14, 53] width 10 height 14
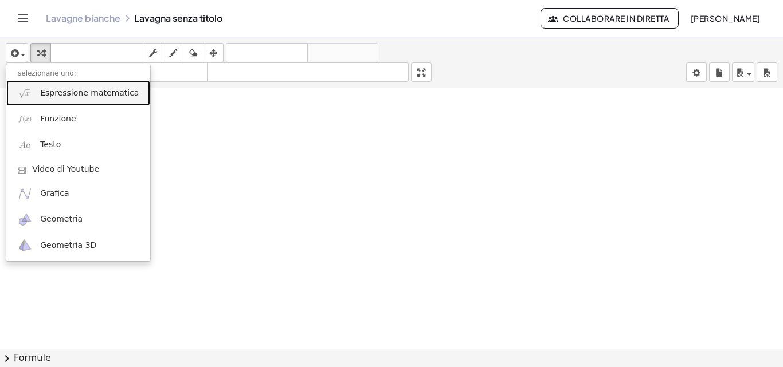
click at [59, 92] on font "Espressione matematica" at bounding box center [89, 92] width 99 height 9
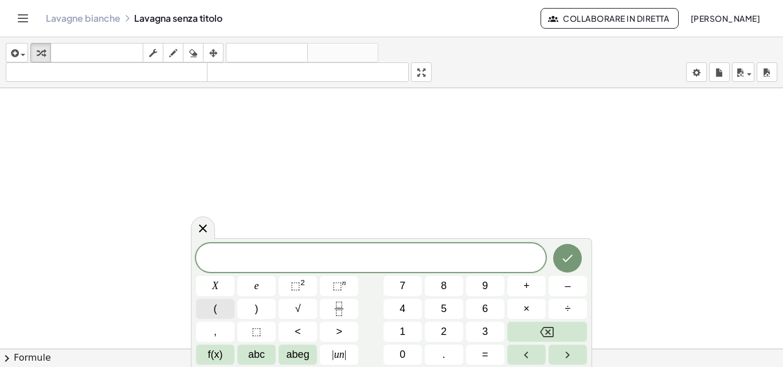
click at [211, 310] on button "(" at bounding box center [215, 309] width 38 height 20
click at [295, 289] on font "⬚" at bounding box center [296, 285] width 10 height 11
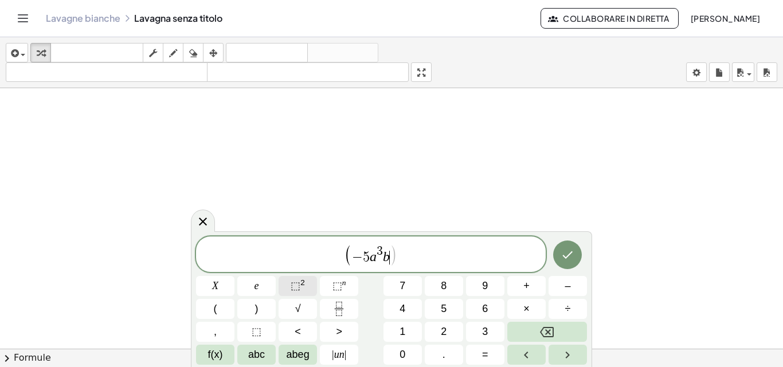
click at [291, 281] on font "⬚" at bounding box center [296, 285] width 10 height 11
click at [253, 311] on button ")" at bounding box center [256, 309] width 38 height 20
click at [218, 308] on button "(" at bounding box center [215, 309] width 38 height 20
click at [530, 289] on button "+" at bounding box center [526, 286] width 38 height 20
click at [336, 303] on icon "Frazione" at bounding box center [339, 305] width 6 height 6
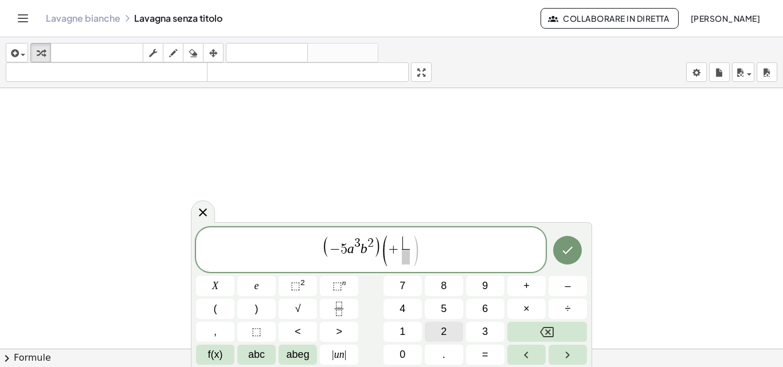
click at [439, 324] on button "2" at bounding box center [444, 332] width 38 height 20
click at [481, 331] on button "3" at bounding box center [485, 332] width 38 height 20
click at [293, 280] on font "⬚" at bounding box center [296, 285] width 10 height 11
click at [417, 241] on span "2" at bounding box center [416, 243] width 6 height 13
click at [415, 256] on span "+ 2 3 ​ a ​ 2" at bounding box center [400, 251] width 38 height 28
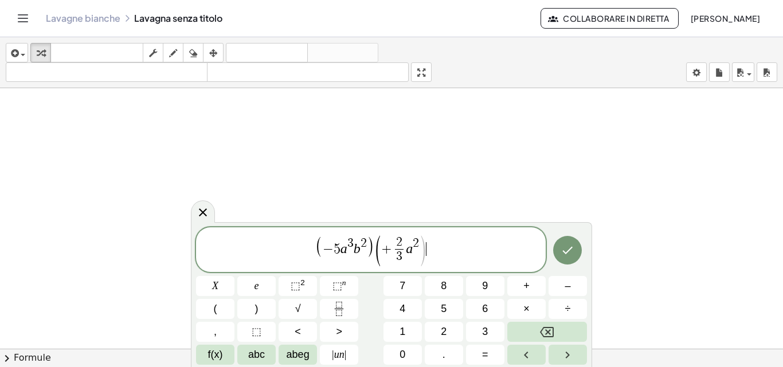
click at [423, 258] on span ")" at bounding box center [422, 251] width 9 height 34
click at [414, 258] on span "+ 2 3 ​ a ​ 2" at bounding box center [400, 251] width 38 height 28
click at [414, 257] on span "+ 2 3 ​ a ​ 2" at bounding box center [400, 251] width 38 height 28
click at [426, 255] on span "( − 5 a 3 b 2 ) ( + 2 3 ​ a ​ 2 )" at bounding box center [371, 250] width 350 height 33
click at [260, 312] on button ")" at bounding box center [256, 309] width 38 height 20
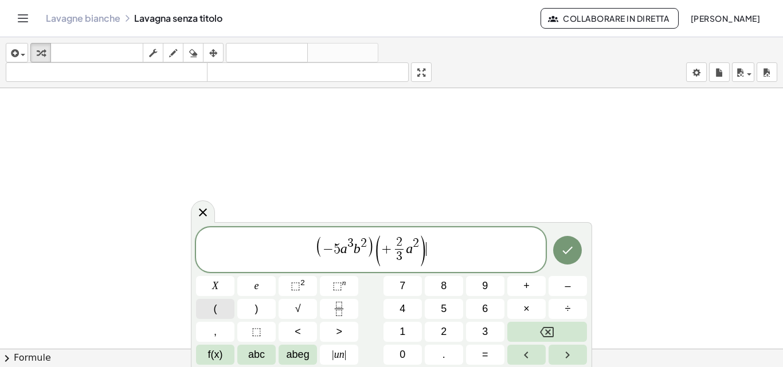
click at [212, 313] on button "(" at bounding box center [215, 309] width 38 height 20
click at [563, 274] on div "( − 5 a 3 b 2 ) ( + 2 3 ​ a 2 ) ( ​ ) X e ⬚ 2 ⬚ n 7 8 9 + – ( ) √ 4 5 6 × ÷ , ⬚…" at bounding box center [391, 296] width 391 height 138
click at [491, 327] on button "3" at bounding box center [485, 332] width 38 height 20
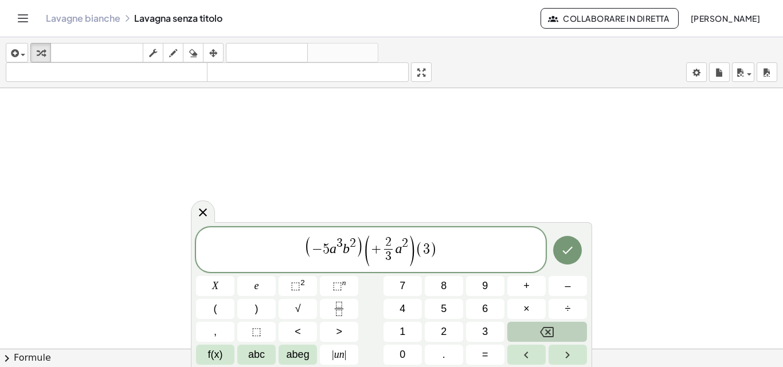
click at [536, 331] on button "Backspace" at bounding box center [547, 332] width 80 height 20
click at [338, 314] on icon "Frazione" at bounding box center [339, 309] width 14 height 14
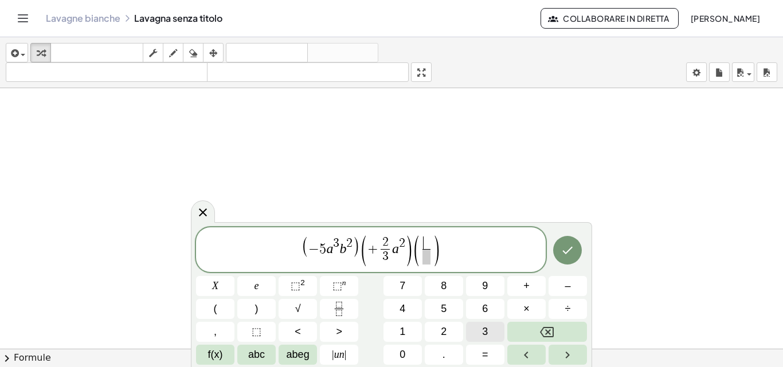
click at [485, 324] on span "3" at bounding box center [485, 331] width 6 height 15
click at [419, 268] on div "( − 5 a 3 b 2 ) ( + 2 3 ​ a 2 ) ( 3 ​ ​ )" at bounding box center [371, 249] width 350 height 45
click at [423, 264] on span "​" at bounding box center [426, 256] width 9 height 15
click at [405, 332] on font "1" at bounding box center [402, 331] width 6 height 11
click at [410, 351] on button "0" at bounding box center [402, 355] width 38 height 20
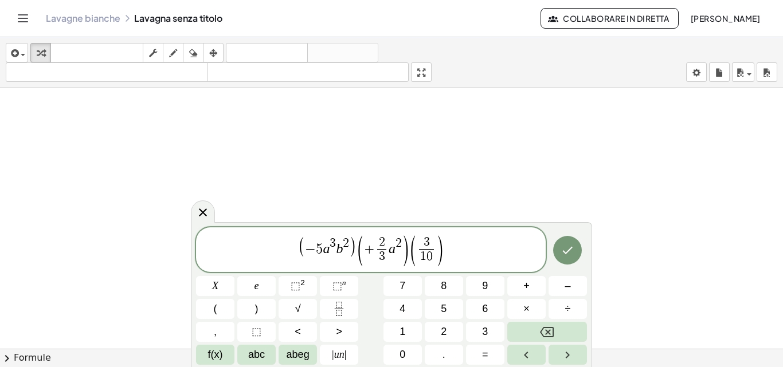
click at [410, 253] on span "(" at bounding box center [412, 251] width 9 height 34
click at [414, 251] on span "(" at bounding box center [412, 251] width 9 height 34
click at [443, 247] on span ")" at bounding box center [445, 251] width 9 height 34
click at [437, 250] on span "0" at bounding box center [435, 256] width 6 height 13
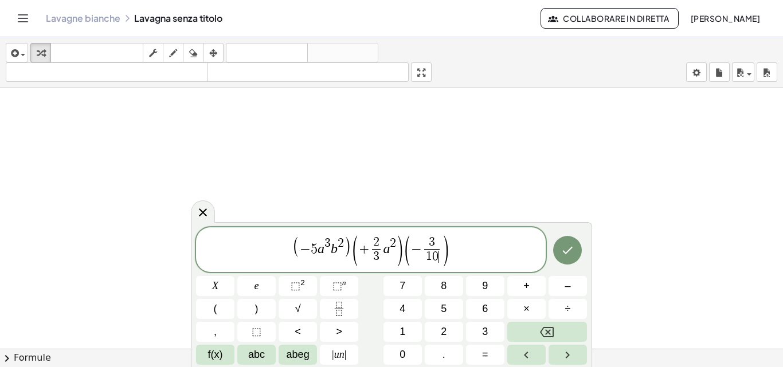
click at [440, 248] on span "3 1 0 ​ ​" at bounding box center [432, 251] width 20 height 28
click at [440, 249] on span "3 1 0 ​ ​" at bounding box center [432, 251] width 20 height 28
click at [440, 254] on span "3 1 0 ​ ​" at bounding box center [432, 251] width 20 height 28
click at [442, 252] on span ")" at bounding box center [445, 251] width 9 height 34
click at [304, 281] on font "2" at bounding box center [302, 282] width 5 height 9
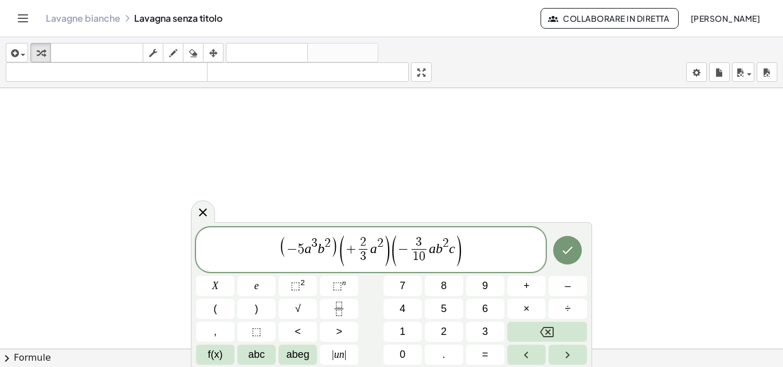
click at [508, 268] on div "( − 5 a 3 b 2 ) ( + 2 3 ​ a 2 ) ( − 3 1 0 ​ a b 2 c ​ )" at bounding box center [371, 249] width 350 height 45
click at [568, 250] on icon "Fatto" at bounding box center [567, 251] width 14 height 14
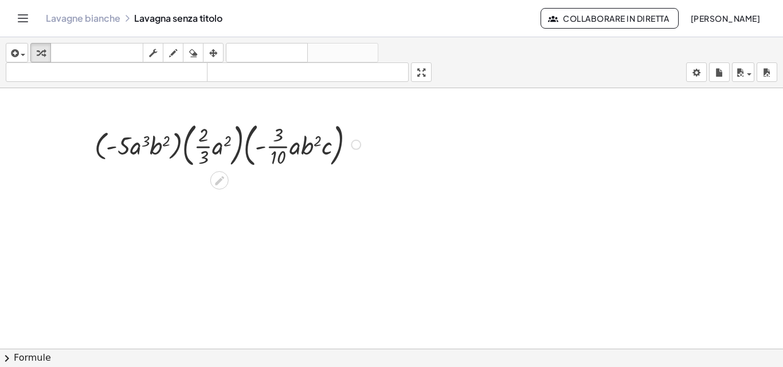
drag, startPoint x: 215, startPoint y: 186, endPoint x: 234, endPoint y: 230, distance: 48.3
click at [215, 187] on div at bounding box center [219, 180] width 18 height 18
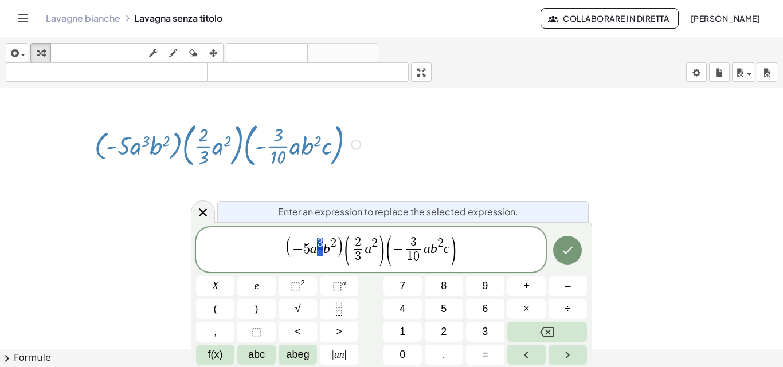
click at [341, 253] on span ")" at bounding box center [340, 247] width 8 height 22
click at [271, 246] on span "​ ( − 5 a 3 b 2 ) ( 2 3 ​ a 2 ) ( − 3 1 0 ​ a b 2 c )" at bounding box center [371, 250] width 350 height 33
click at [311, 252] on span "− 5 a 3 b 2" at bounding box center [314, 247] width 44 height 18
click at [244, 304] on button ")" at bounding box center [256, 309] width 38 height 20
click at [351, 253] on span "(" at bounding box center [347, 251] width 9 height 34
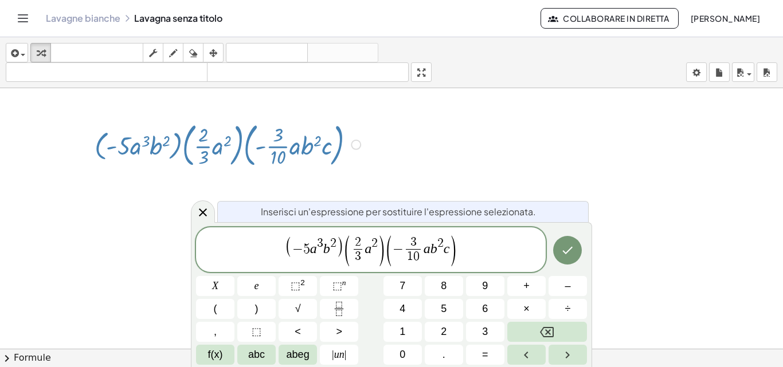
click at [385, 245] on span "( − 5 a 3 b 2 ) ( ​ 2 3 ​ a 2 ) ( − 3 1 0 ​ a b 2 c )" at bounding box center [371, 250] width 350 height 33
click at [344, 246] on span "(" at bounding box center [347, 251] width 9 height 34
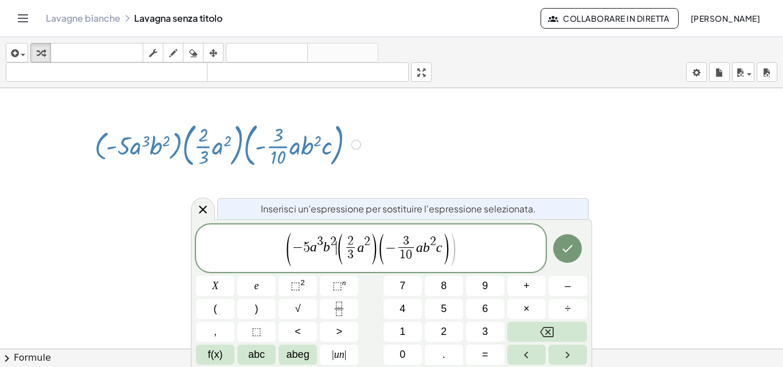
click at [310, 249] on var "a" at bounding box center [313, 247] width 7 height 15
click at [261, 306] on button ")" at bounding box center [256, 309] width 38 height 20
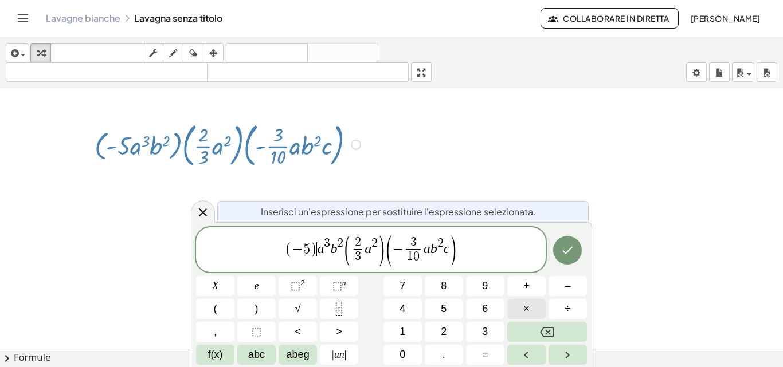
click at [512, 305] on button "×" at bounding box center [526, 309] width 38 height 20
click at [331, 312] on button "Frazione" at bounding box center [339, 309] width 38 height 20
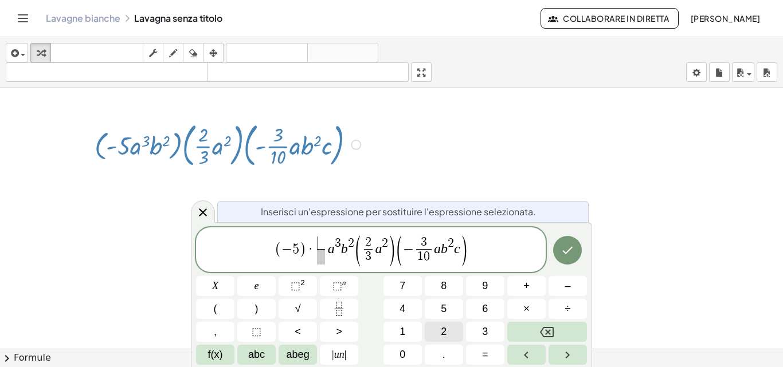
click at [442, 338] on span "2" at bounding box center [444, 331] width 6 height 15
click at [322, 260] on span at bounding box center [321, 256] width 9 height 15
click at [476, 327] on button "3" at bounding box center [485, 332] width 38 height 20
click at [371, 255] on span "3" at bounding box center [368, 256] width 9 height 15
click at [374, 251] on span "2 3 ​ ​" at bounding box center [369, 251] width 14 height 28
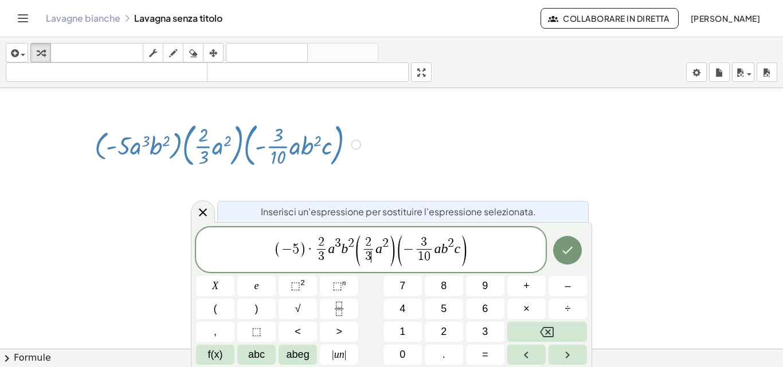
click at [374, 252] on span "2 3 ​ ​ a 2" at bounding box center [375, 251] width 27 height 28
drag, startPoint x: 340, startPoint y: 268, endPoint x: 333, endPoint y: 270, distance: 6.7
click at [339, 268] on div "( − 5 ) · 2 3 ​ a 3 b 2 ​ a 2 ( − 3 1 0 ​ a b 2 c )" at bounding box center [371, 249] width 350 height 45
click at [317, 265] on span "( − 5 ) · 2 3 ​ a 3 b 2 a 2 ( − 3 1 0 ​ a b 2 c )" at bounding box center [371, 250] width 350 height 33
click at [339, 248] on span "2 ​" at bounding box center [335, 243] width 9 height 13
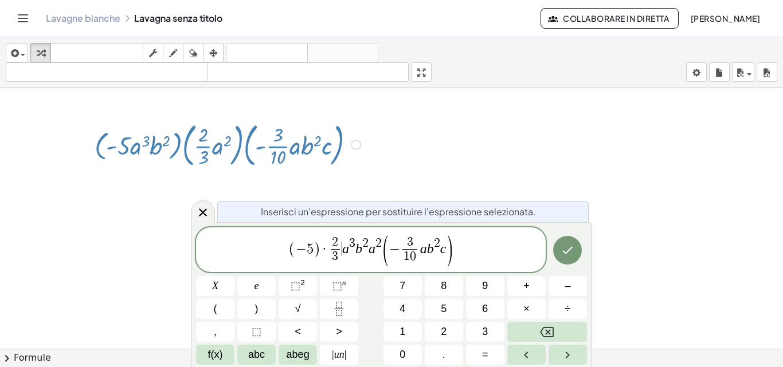
click at [341, 251] on span "( − 5 ) · 2 3 ​ ​ a 3 b 2 a 2 ( − 3 1 0 ​ a b 2 c )" at bounding box center [371, 250] width 350 height 33
click at [339, 305] on icon "Frazione" at bounding box center [339, 309] width 14 height 14
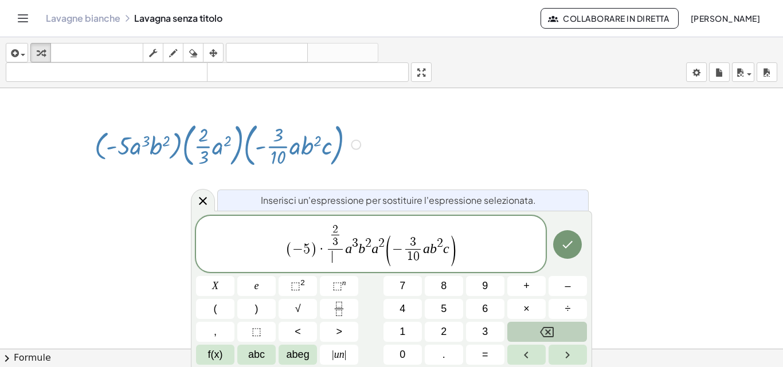
click at [546, 327] on icon "Backspace" at bounding box center [547, 332] width 14 height 14
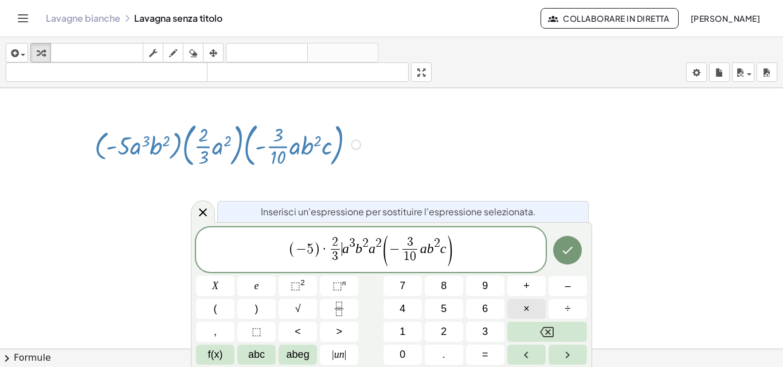
click at [543, 312] on button "×" at bounding box center [526, 309] width 38 height 20
click at [443, 327] on font "2" at bounding box center [444, 331] width 6 height 11
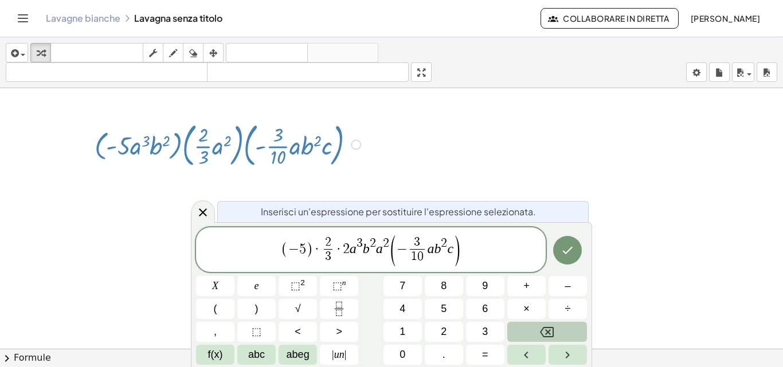
click at [521, 325] on button "Backspace" at bounding box center [547, 332] width 80 height 20
drag, startPoint x: 340, startPoint y: 297, endPoint x: 378, endPoint y: 300, distance: 38.5
click at [339, 297] on div "( − 5 ) · 2 3 ​ · ​ a 3 b 2 a 2 ( − 3 1 0 ​ a b 2 c ) X e ⬚ 2 ⬚ n 7 8 9 + – ( )…" at bounding box center [391, 296] width 391 height 138
click at [337, 307] on icon "Frazione" at bounding box center [339, 309] width 14 height 14
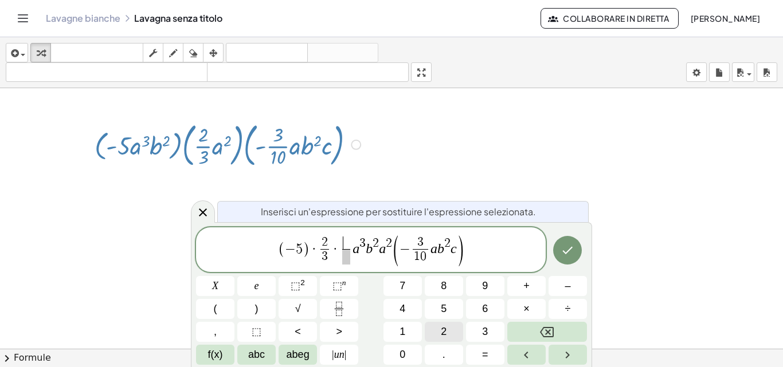
click at [437, 331] on button "2" at bounding box center [444, 332] width 38 height 20
drag, startPoint x: 346, startPoint y: 262, endPoint x: 333, endPoint y: 262, distance: 12.6
click at [347, 240] on span "2" at bounding box center [346, 242] width 6 height 13
click at [570, 336] on button "Backspace" at bounding box center [547, 332] width 80 height 20
click at [479, 329] on button "3" at bounding box center [485, 332] width 38 height 20
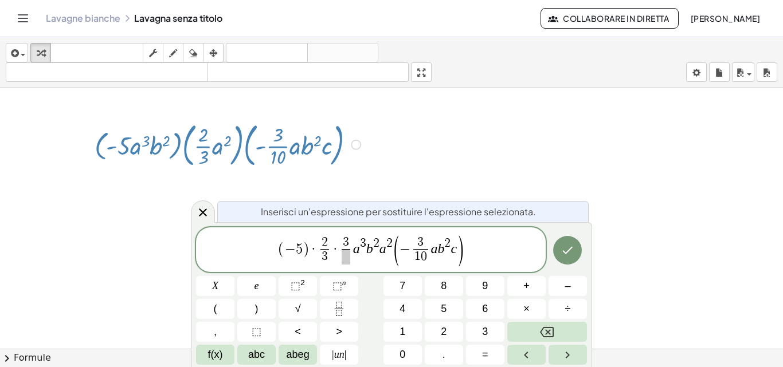
click at [351, 268] on div "( − 5 ) · 2 3 ​ · 3 ​ ​ a 3 b 2 a 2 ( − 3 1 0 ​ a b 2 c )" at bounding box center [371, 249] width 350 height 45
click at [396, 335] on button "1" at bounding box center [402, 332] width 38 height 20
click at [410, 352] on button "0" at bounding box center [402, 355] width 38 height 20
click at [335, 251] on span "( − 5 ) · 2 3 ​ · ​ 3 1 0 ​ a 3 b 2 a 2 ( − 3 1 0 ​ a b 2 c )" at bounding box center [371, 250] width 350 height 33
click at [362, 257] on span "( − 5 ) · 2 3 ​ · − ​ 3 1 0 ​ a 3 b 2 a 2 ( − 3 1 0 ​ a b 2 c )" at bounding box center [371, 250] width 350 height 33
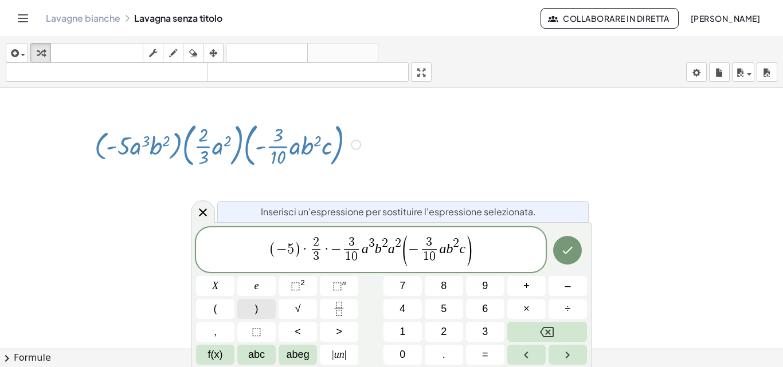
click at [258, 311] on button ")" at bounding box center [256, 309] width 38 height 20
click at [307, 256] on span "·" at bounding box center [305, 249] width 8 height 14
click at [330, 245] on span "( − 5 ) · 2 3 ​ · ​ − 3 1 0 ​" at bounding box center [315, 251] width 93 height 28
click at [219, 309] on button "(" at bounding box center [215, 309] width 38 height 20
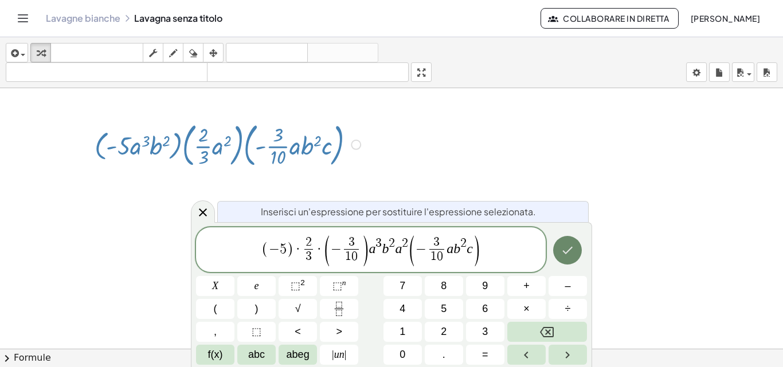
drag, startPoint x: 572, startPoint y: 269, endPoint x: 568, endPoint y: 251, distance: 18.2
click at [234, 276] on div at bounding box center [215, 286] width 38 height 20
click at [568, 251] on icon "Fatto" at bounding box center [568, 249] width 10 height 7
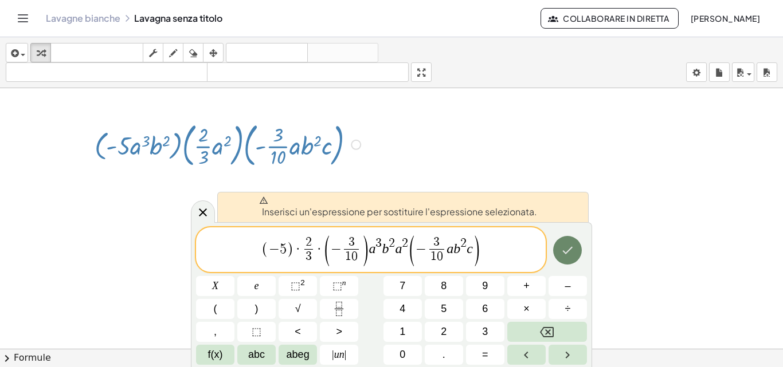
click at [578, 256] on button "Fatto" at bounding box center [567, 250] width 29 height 29
click at [575, 249] on button "Fatto" at bounding box center [567, 250] width 29 height 29
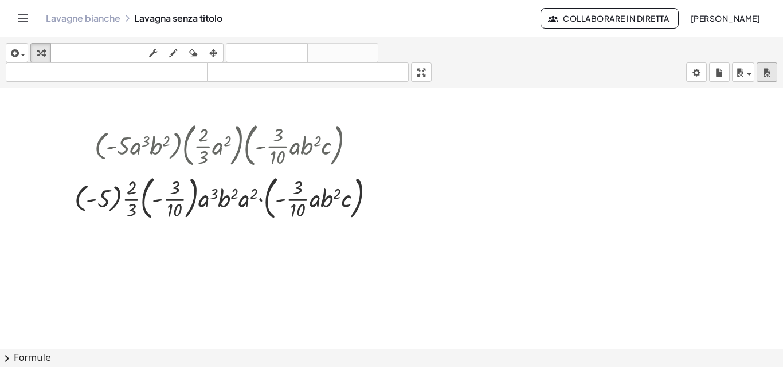
click at [762, 70] on div "button" at bounding box center [766, 72] width 15 height 14
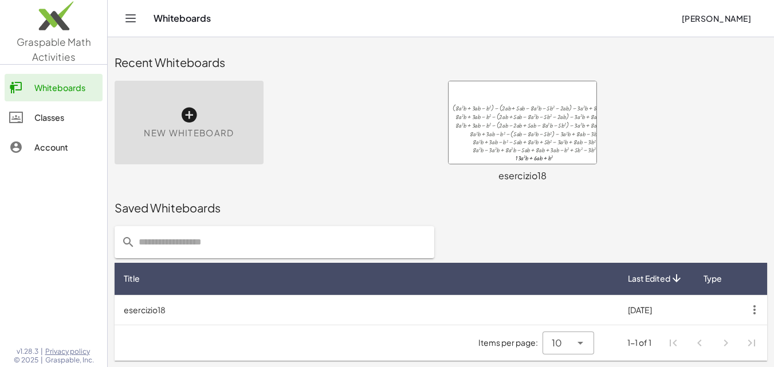
click at [182, 113] on icon at bounding box center [189, 115] width 18 height 18
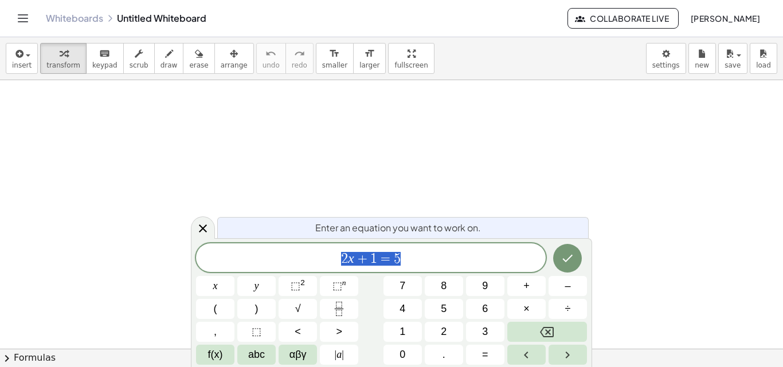
click at [351, 180] on div at bounding box center [391, 348] width 783 height 537
